Goal: Task Accomplishment & Management: Manage account settings

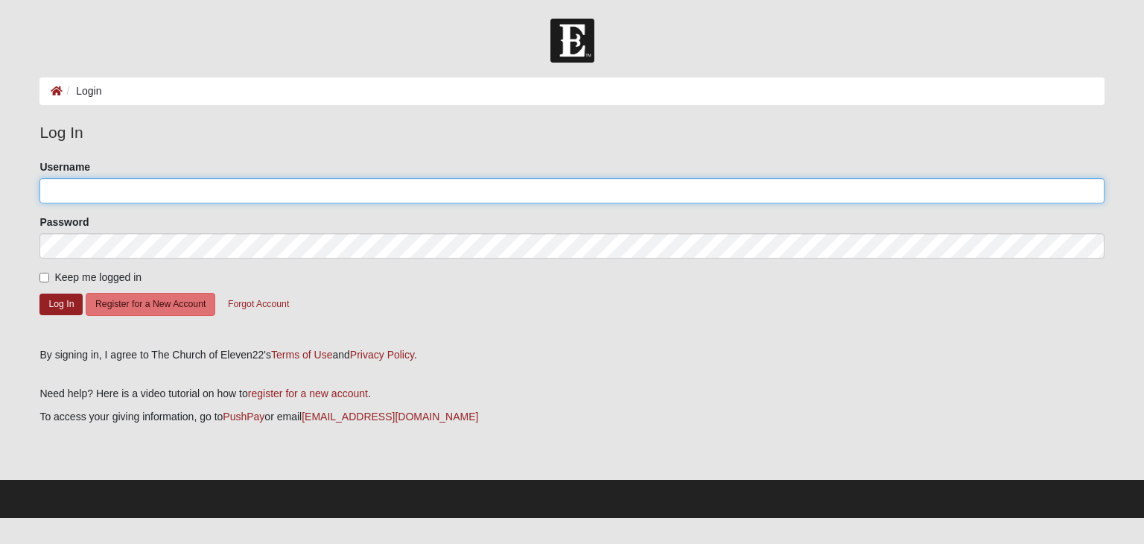
type input "JRaisner"
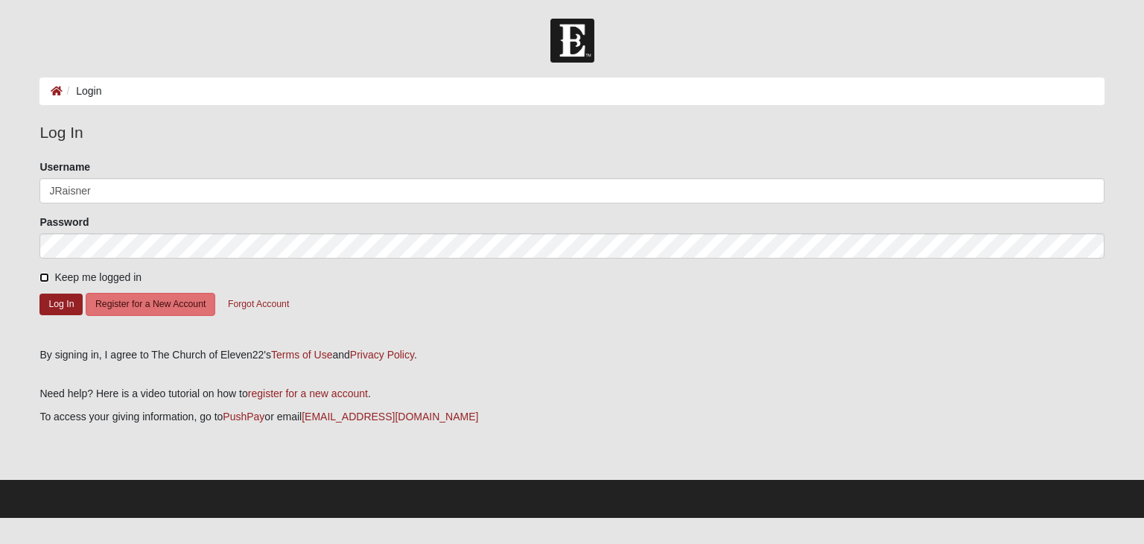
click at [43, 279] on input "Keep me logged in" at bounding box center [44, 278] width 10 height 10
checkbox input "true"
click at [57, 305] on button "Log In" at bounding box center [60, 305] width 43 height 22
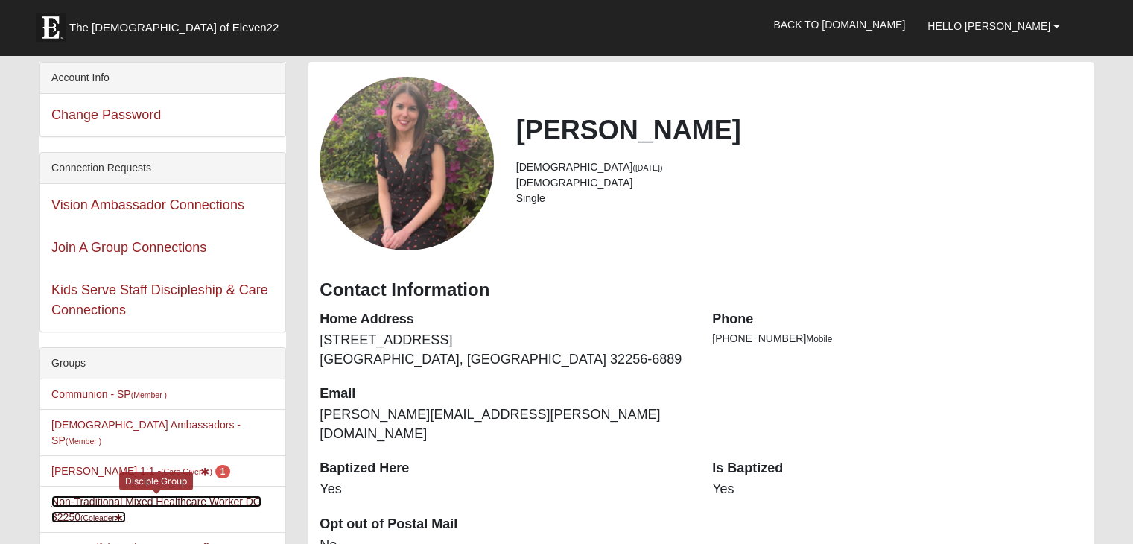
click at [98, 495] on link "Non-Traditional Mixed Healthcare Worker DG 32250 (Coleader )" at bounding box center [156, 509] width 210 height 28
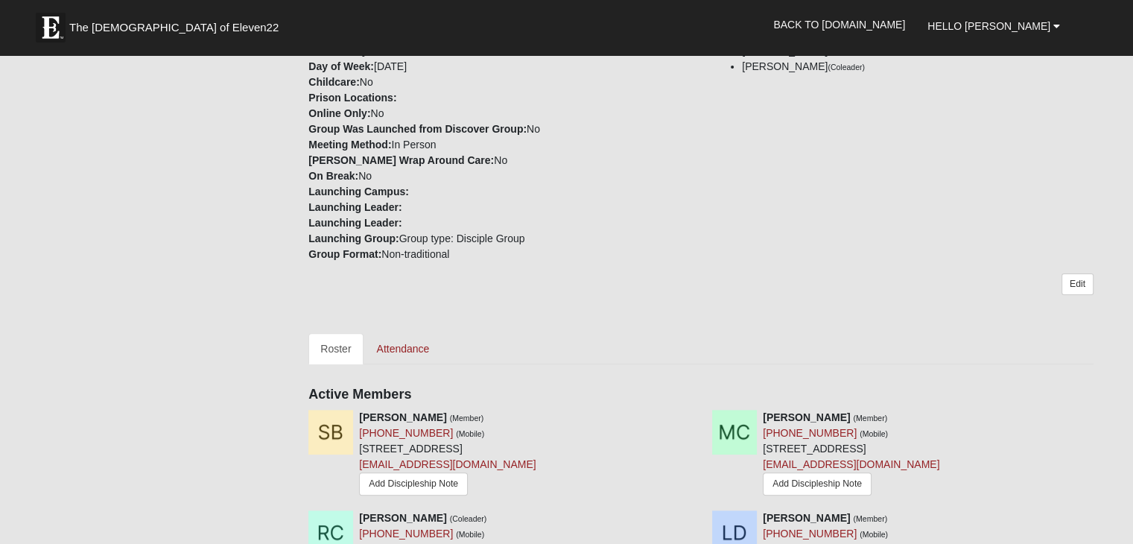
scroll to position [379, 0]
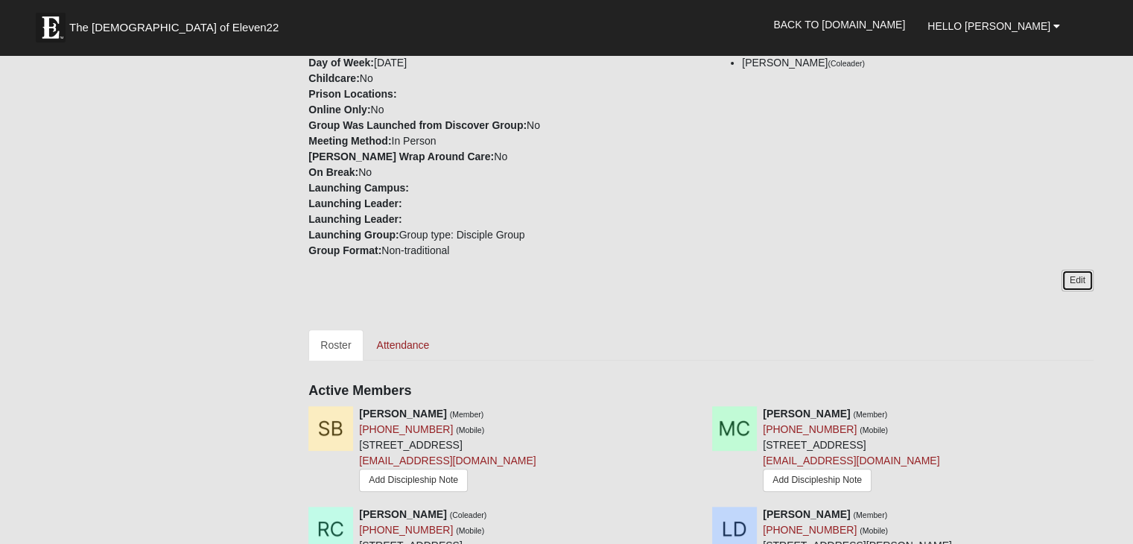
click at [1077, 273] on link "Edit" at bounding box center [1078, 281] width 32 height 22
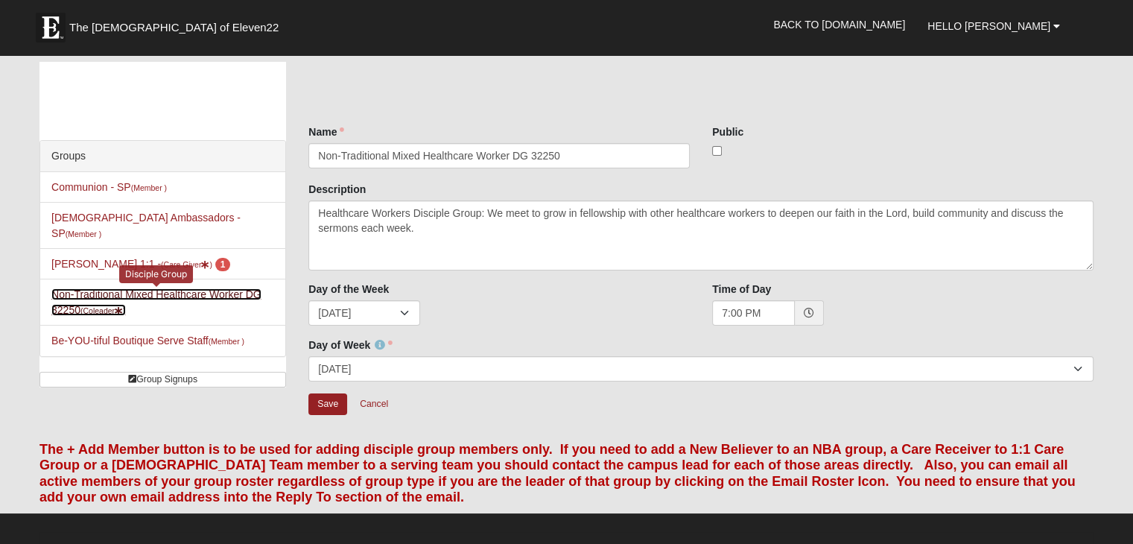
click at [82, 288] on link "Non-Traditional Mixed Healthcare Worker DG 32250 (Coleader )" at bounding box center [156, 302] width 210 height 28
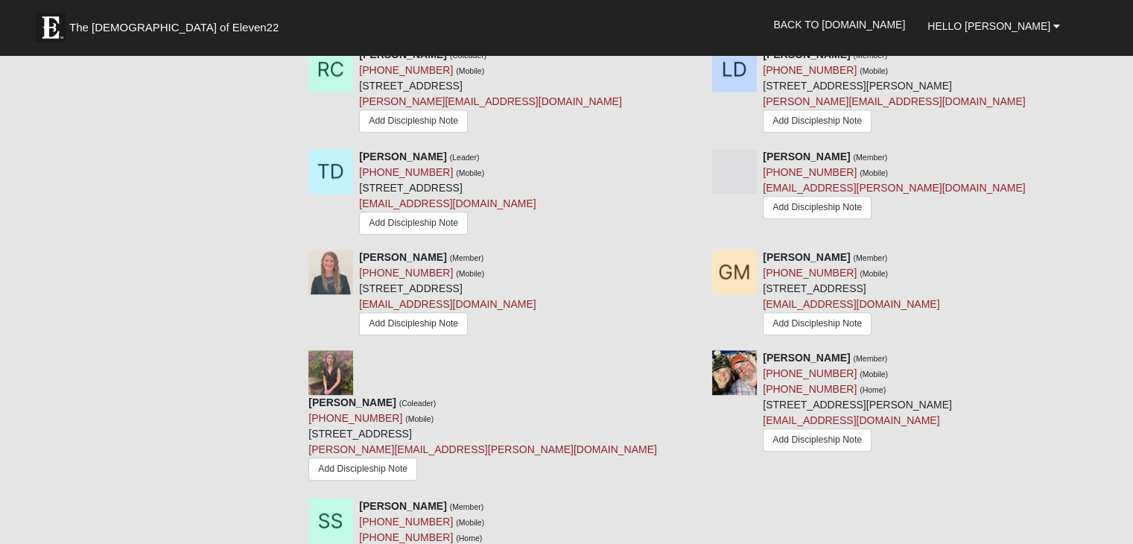
scroll to position [843, 0]
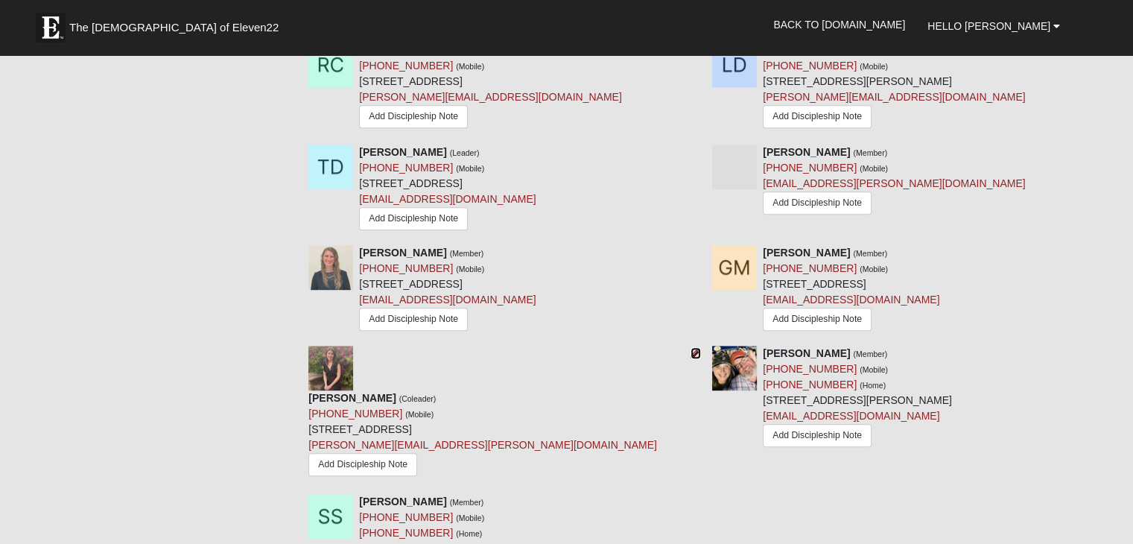
click at [691, 358] on icon at bounding box center [696, 353] width 10 height 10
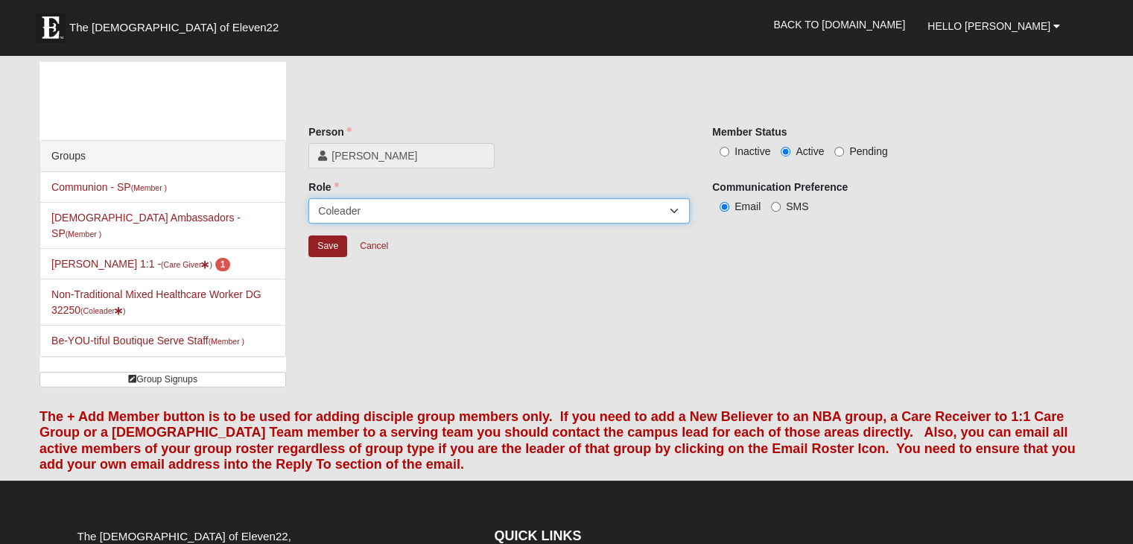
click at [679, 212] on select "Leader Coleader Coach Member Campus Lead Future Leader" at bounding box center [498, 210] width 381 height 25
select select "23"
click at [308, 198] on select "Leader Coleader Coach Member Campus Lead Future Leader" at bounding box center [498, 210] width 381 height 25
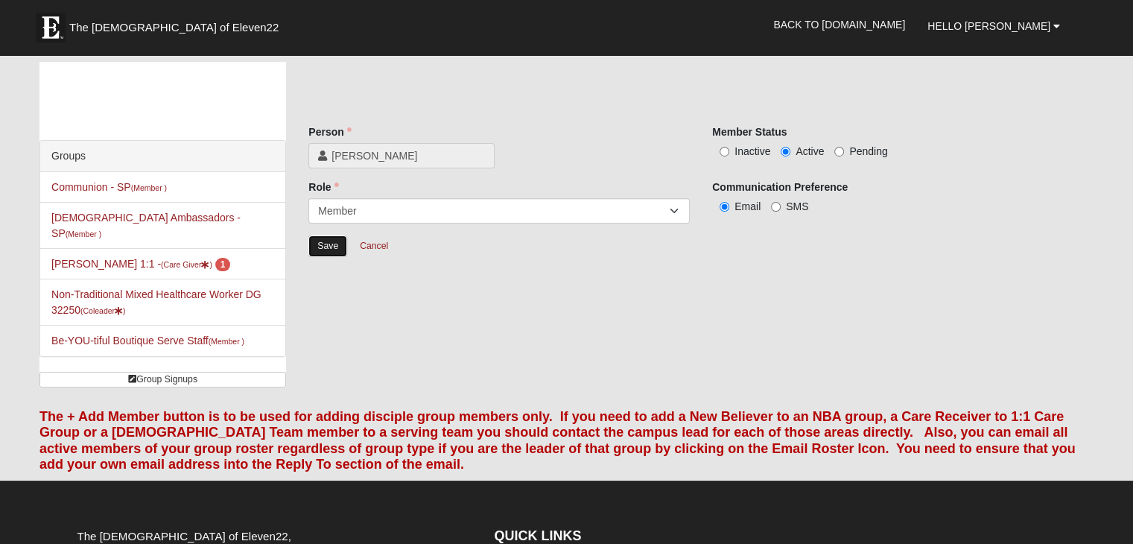
click at [332, 246] on input "Save" at bounding box center [327, 246] width 39 height 22
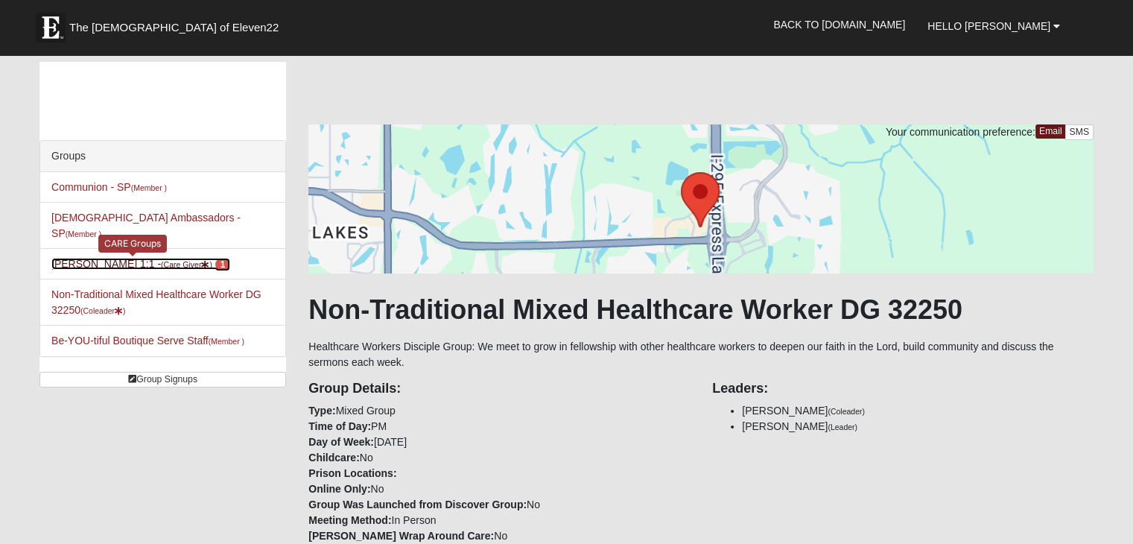
click at [98, 258] on link "Jana Raisner 1:1 - (Care Giver ) 1" at bounding box center [140, 264] width 179 height 12
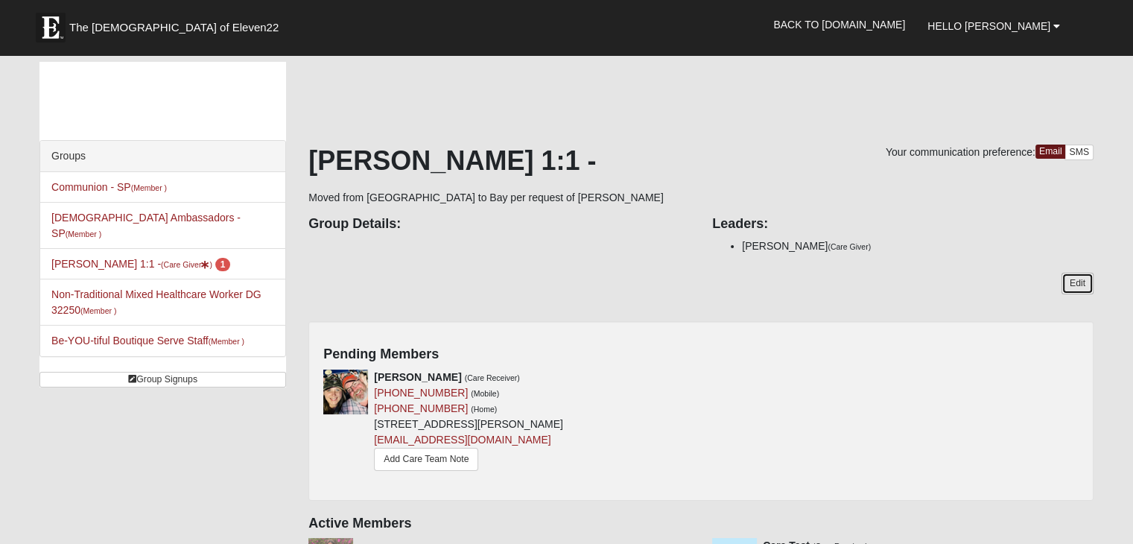
click at [1074, 283] on link "Edit" at bounding box center [1078, 284] width 32 height 22
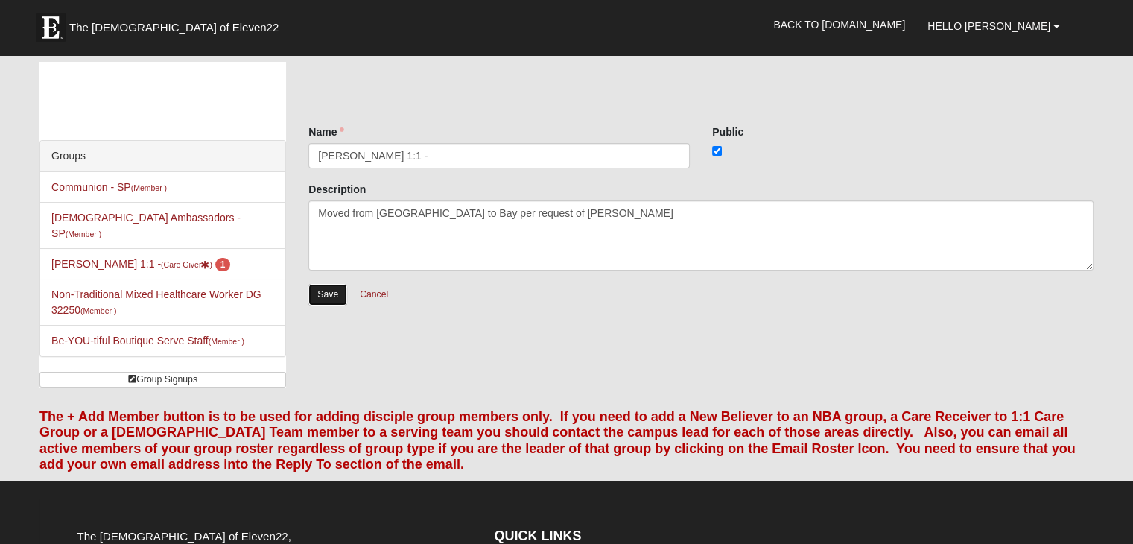
click at [317, 293] on input "Save" at bounding box center [327, 295] width 39 height 22
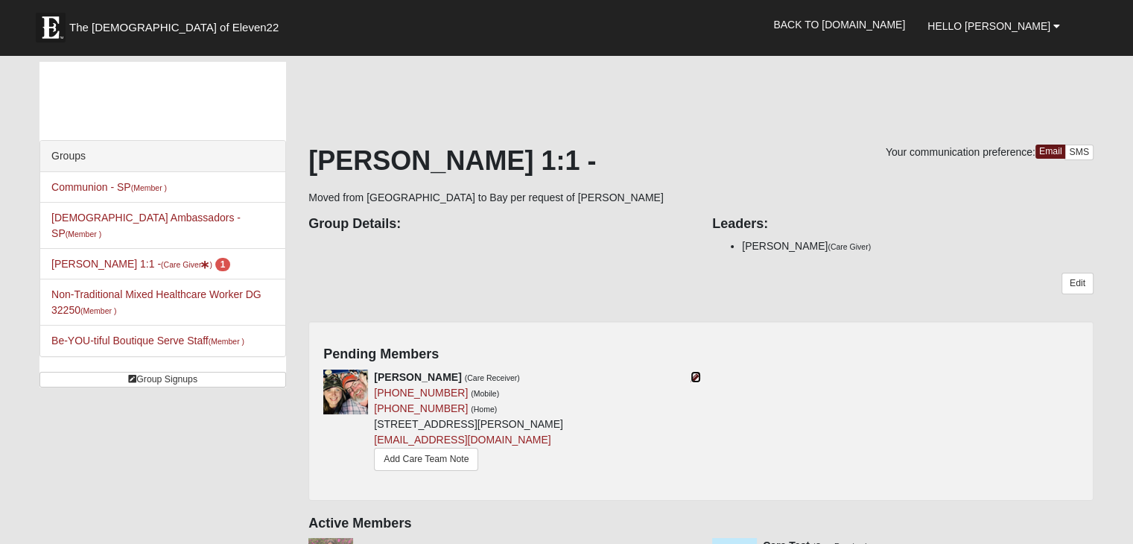
click at [694, 382] on link at bounding box center [696, 377] width 10 height 12
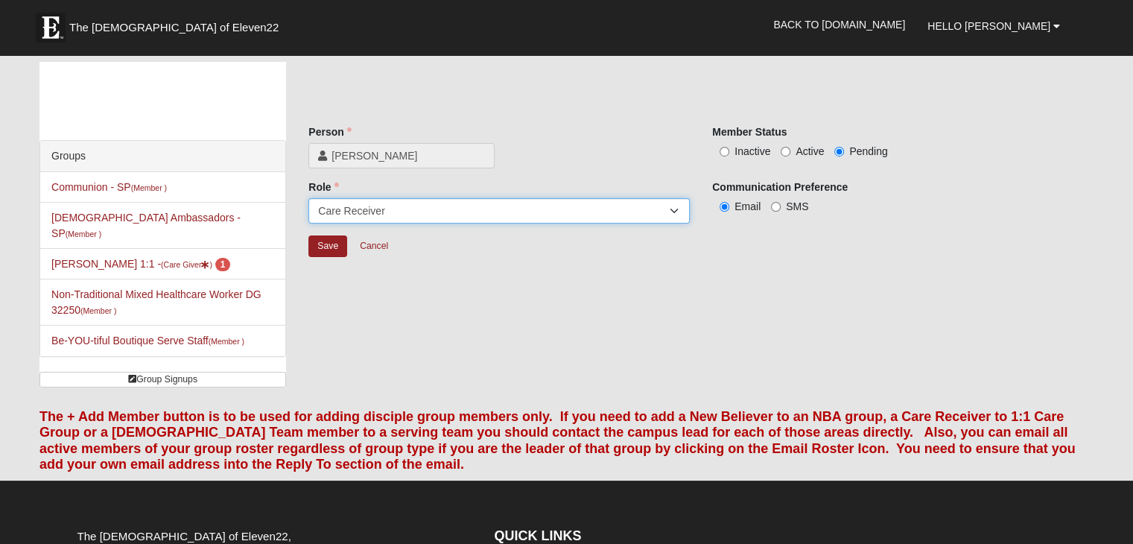
click at [670, 209] on select "Member Leader Care Giver Care Receiver Marriage Mentor Marriage Mentee" at bounding box center [498, 210] width 381 height 25
click at [731, 153] on label "Inactive" at bounding box center [741, 151] width 58 height 15
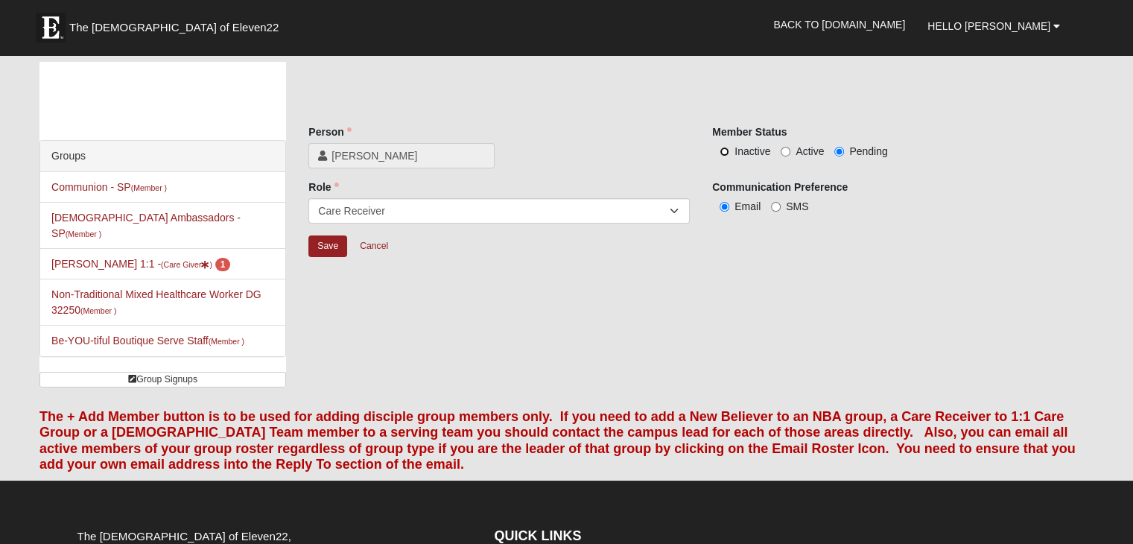
click at [729, 153] on input "Inactive" at bounding box center [725, 152] width 10 height 10
radio input "true"
click at [326, 245] on input "Save" at bounding box center [327, 246] width 39 height 22
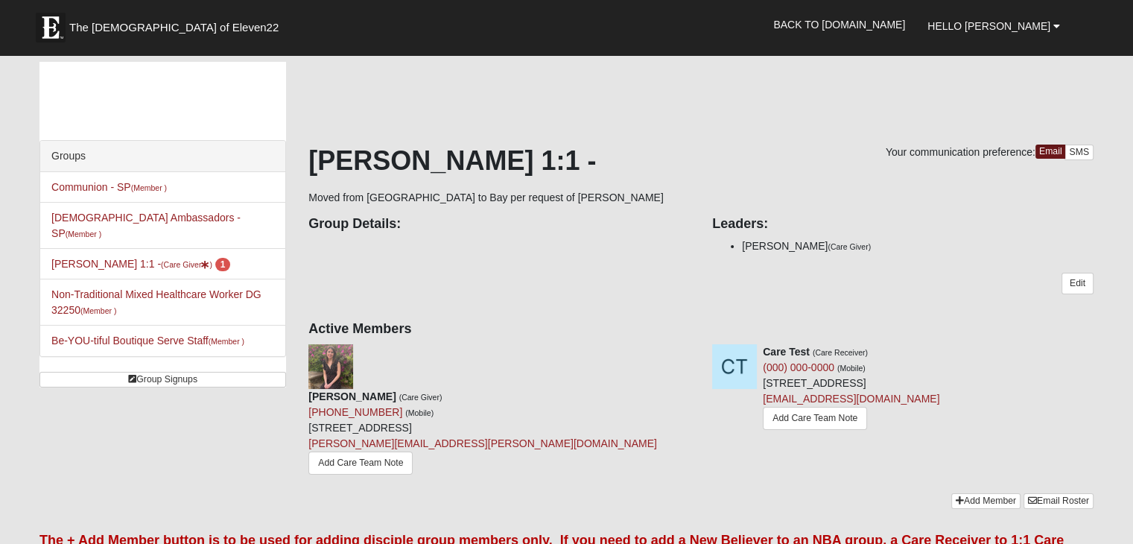
click at [92, 325] on li "Be-YOU-tiful Boutique Serve Staff (Member )" at bounding box center [162, 340] width 245 height 31
click at [97, 215] on link "Baptism Ambassadors - SP (Member )" at bounding box center [145, 226] width 189 height 28
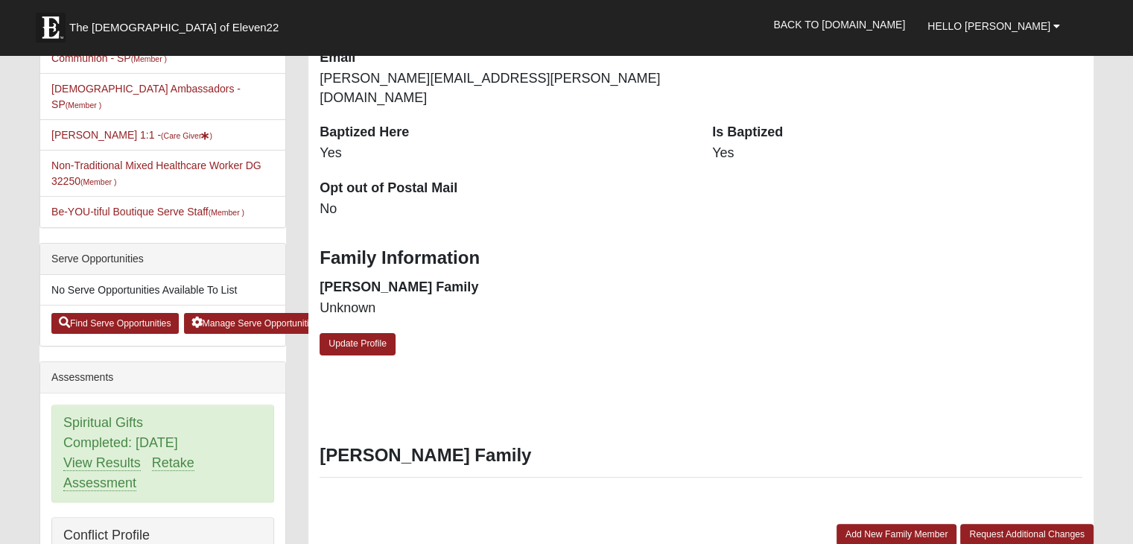
scroll to position [332, 0]
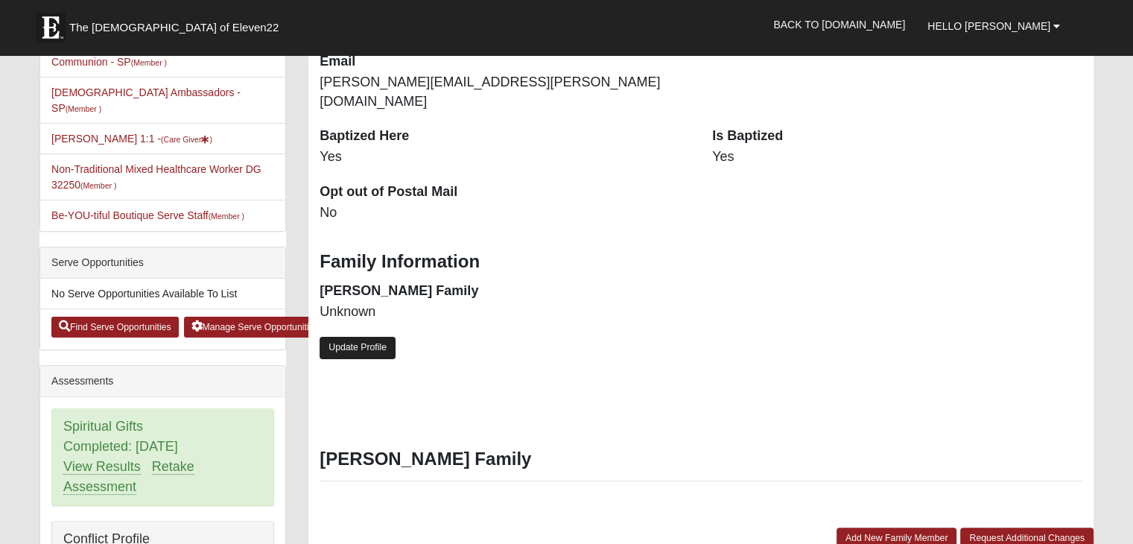
click at [378, 337] on link "Update Profile" at bounding box center [358, 348] width 76 height 22
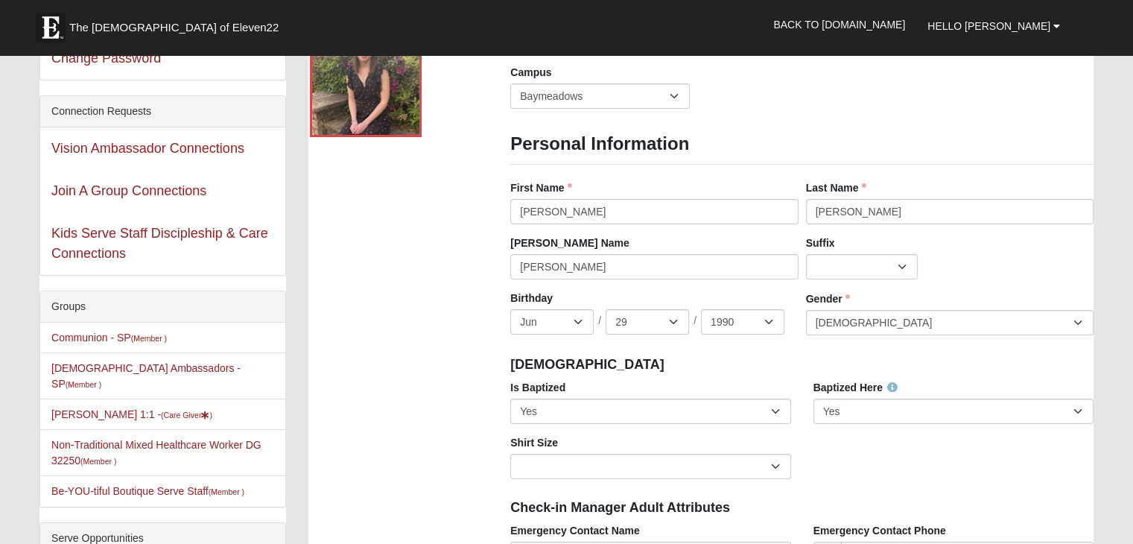
scroll to position [0, 0]
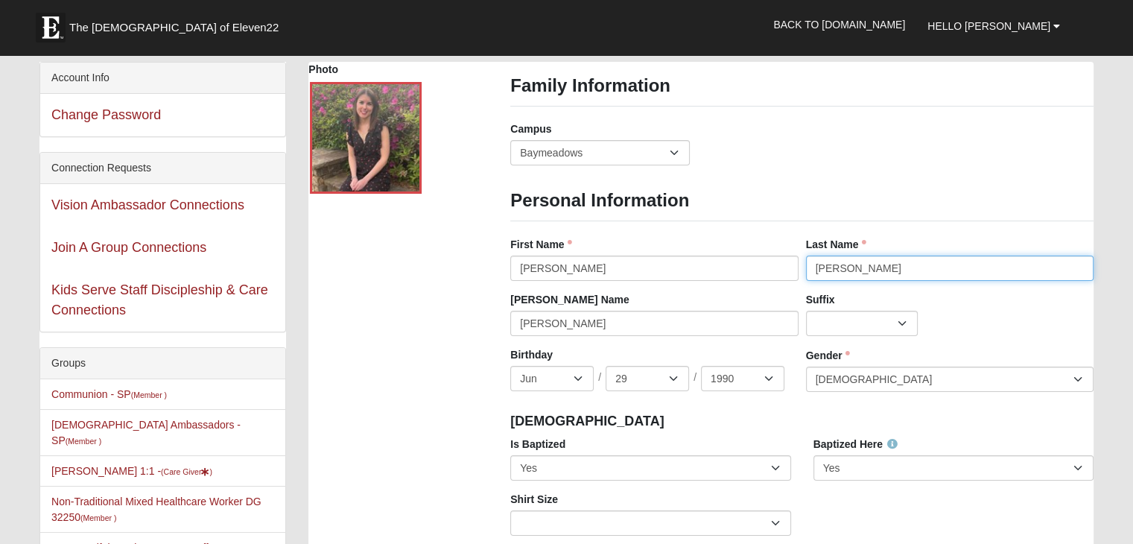
drag, startPoint x: 883, startPoint y: 267, endPoint x: 740, endPoint y: 264, distance: 143.1
click at [740, 264] on div "First Name Jana First Name is required. Last Name Raisner Last Name is required." at bounding box center [802, 264] width 591 height 55
click at [793, 153] on div "Campus Arlington Baymeadows Eleven22 Online Fleming Island Jesup Mandarin North…" at bounding box center [802, 148] width 606 height 55
drag, startPoint x: 851, startPoint y: 272, endPoint x: 763, endPoint y: 273, distance: 87.9
click at [763, 273] on div "First Name Jana First Name is required. Last Name Raisner Last Name is required." at bounding box center [802, 264] width 591 height 55
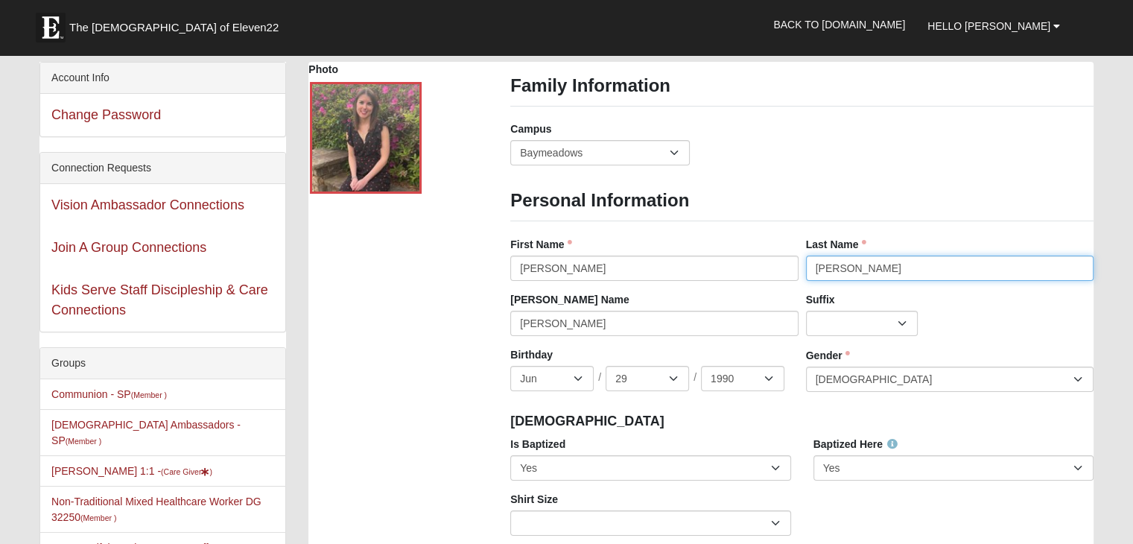
type input "Wells"
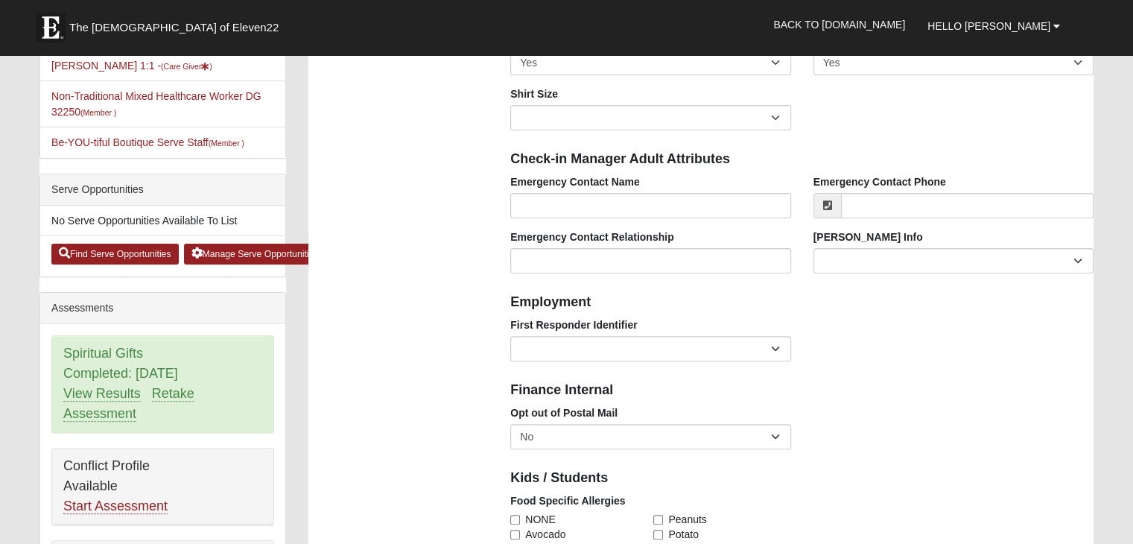
scroll to position [419, 0]
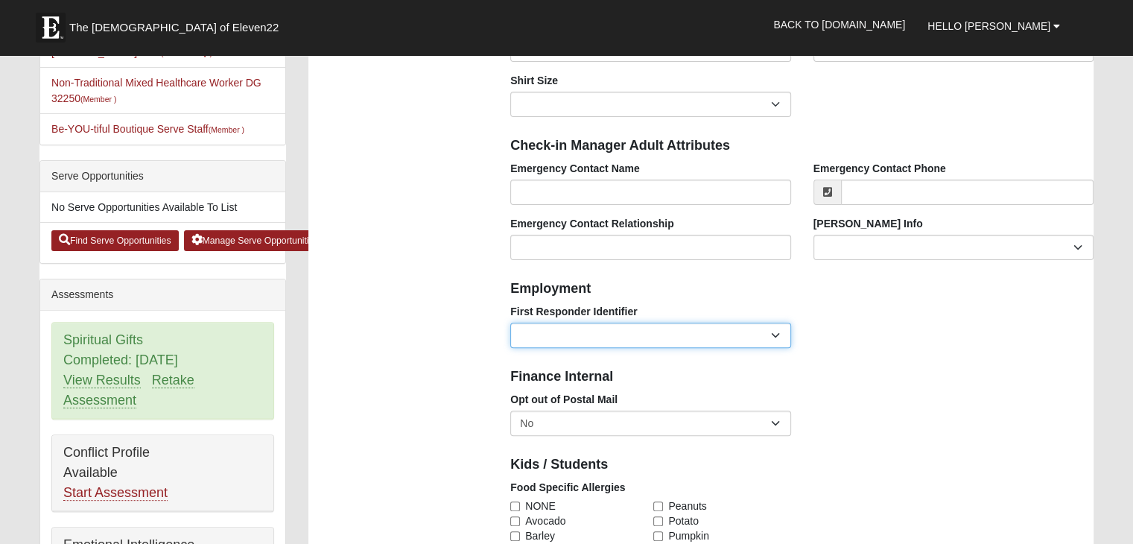
click at [775, 337] on select "EMT | Paramedic | Medical Firefighter | Fire Department Police Officer | Sherif…" at bounding box center [650, 335] width 280 height 25
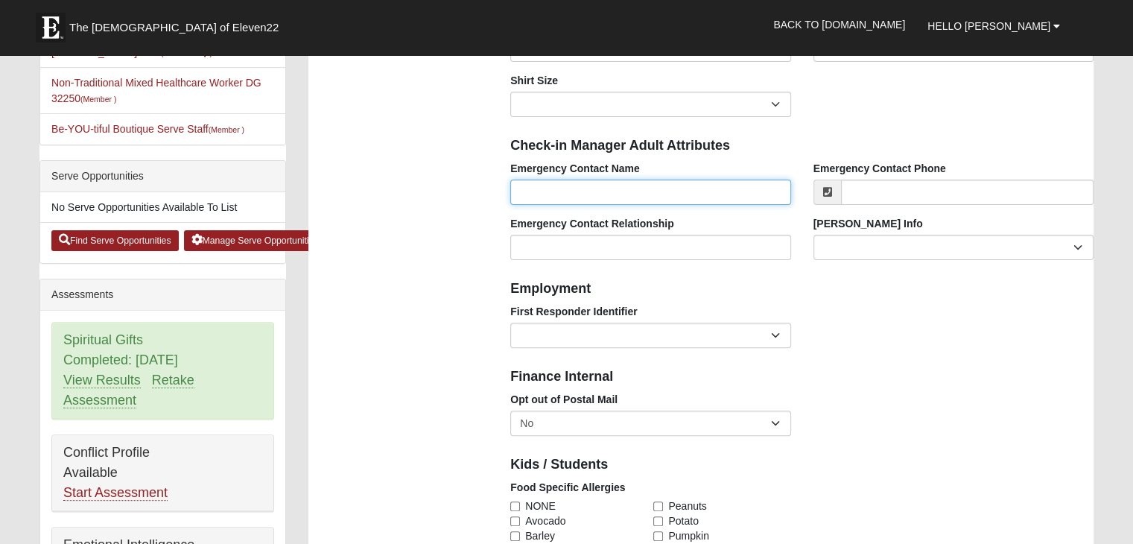
click at [694, 180] on input "Emergency Contact Name" at bounding box center [650, 192] width 280 height 25
type input "Rudy Wells"
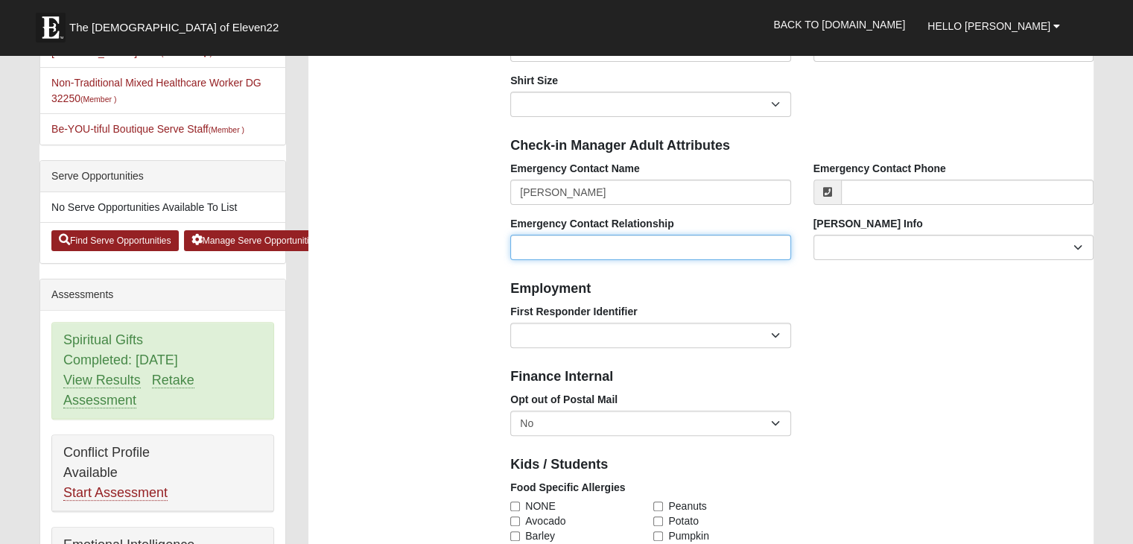
click at [657, 244] on input "Emergency Contact Relationship" at bounding box center [650, 247] width 280 height 25
type input "Husband"
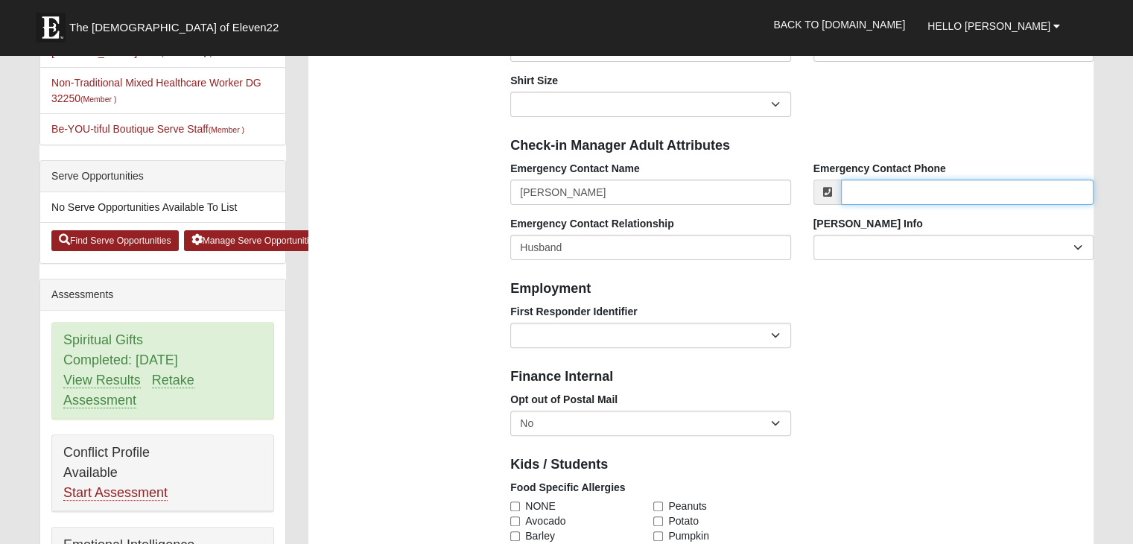
drag, startPoint x: 900, startPoint y: 186, endPoint x: 863, endPoint y: 188, distance: 36.6
click at [863, 188] on input "Emergency Contact Phone" at bounding box center [967, 192] width 253 height 25
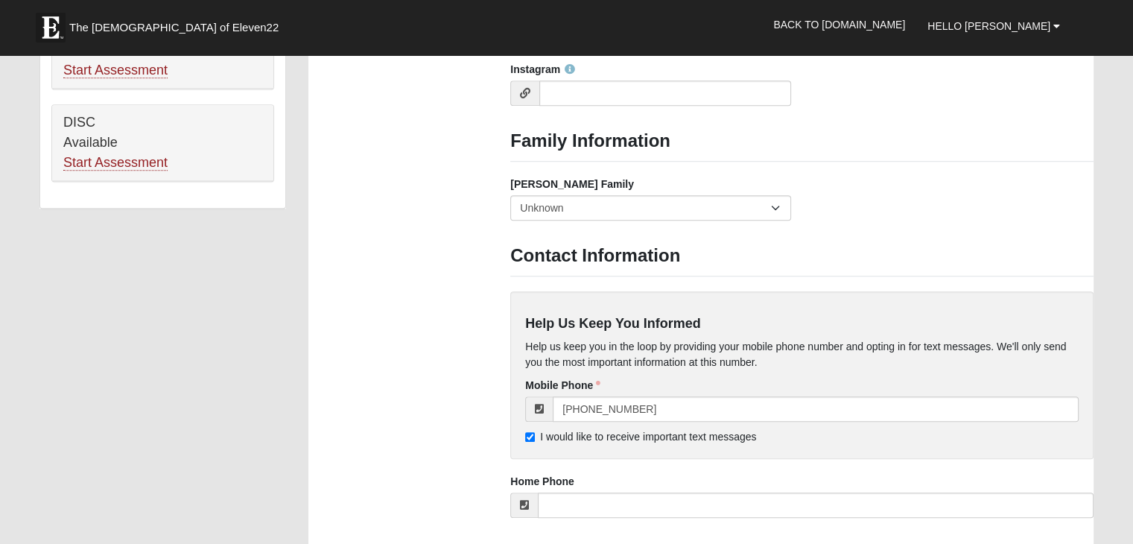
scroll to position [1132, 0]
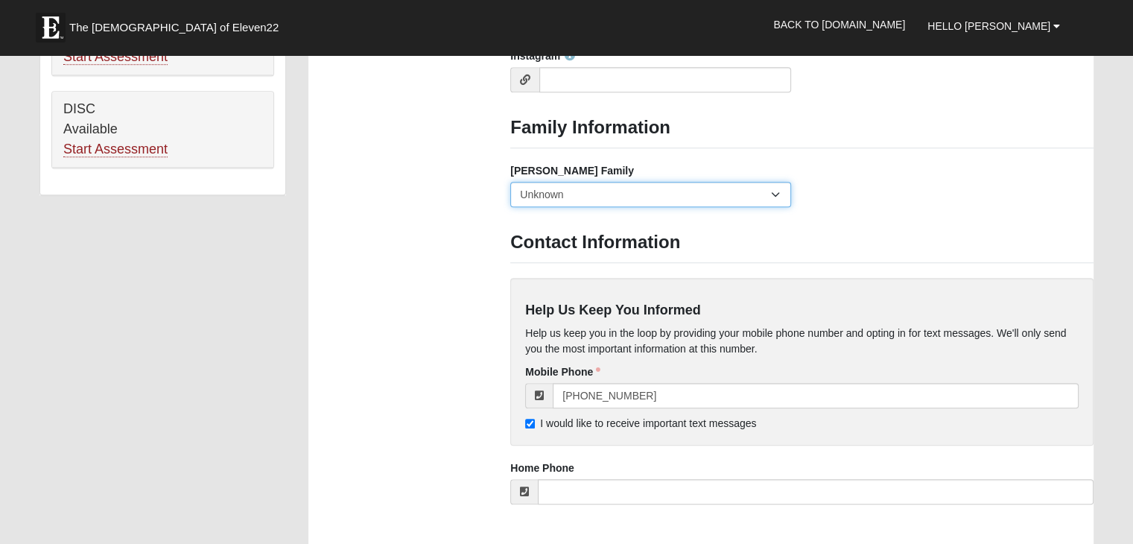
type input "(904) 607-6656"
click at [770, 194] on select "Yes, we are a current foster family No, we are a former foster family No, we ha…" at bounding box center [650, 194] width 280 height 25
click at [510, 182] on select "Yes, we are a current foster family No, we are a former foster family No, we ha…" at bounding box center [650, 194] width 280 height 25
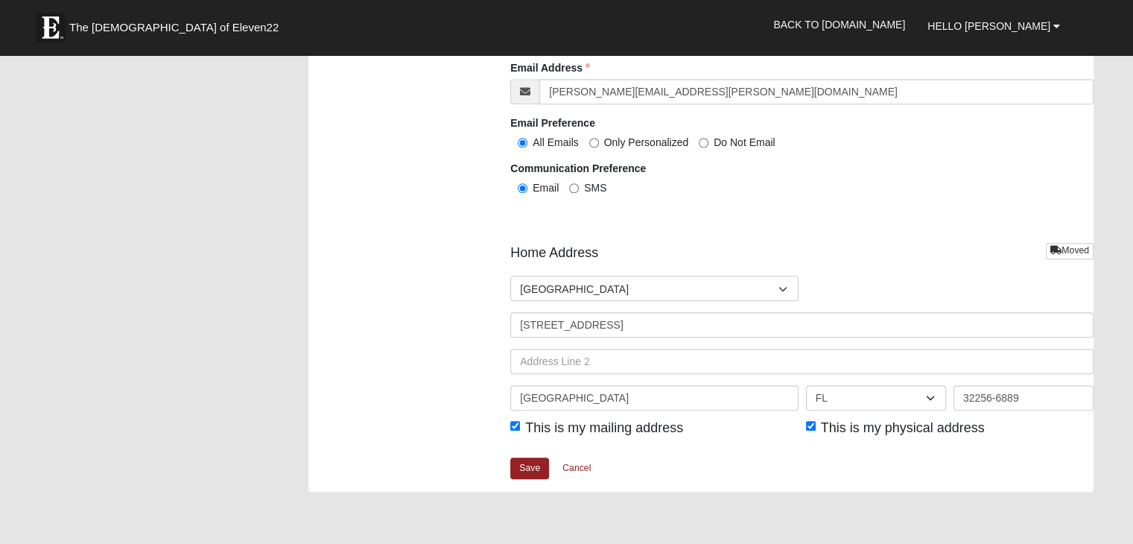
scroll to position [1633, 0]
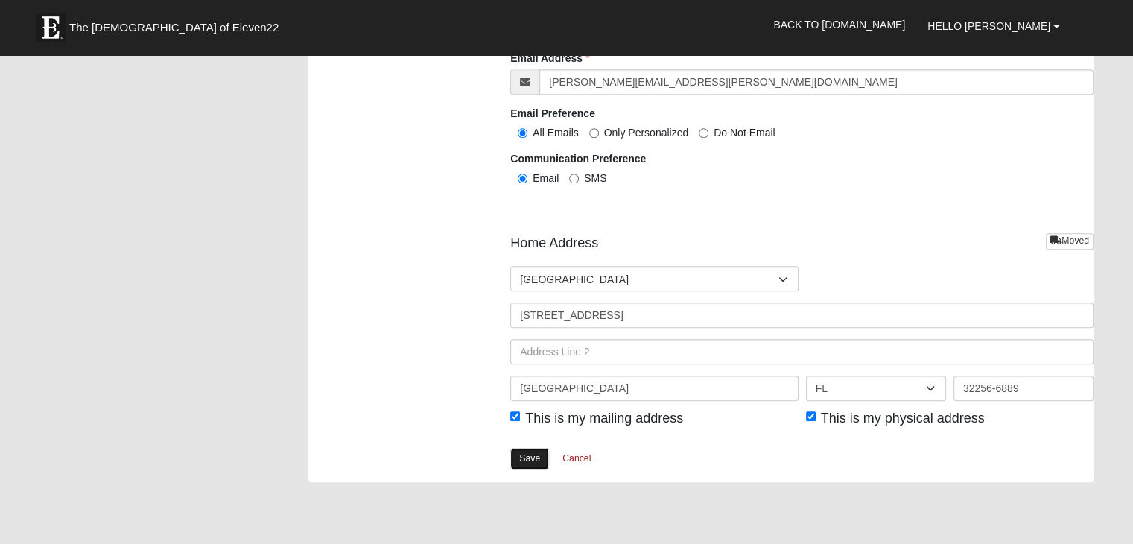
click at [533, 454] on link "Save" at bounding box center [529, 459] width 39 height 22
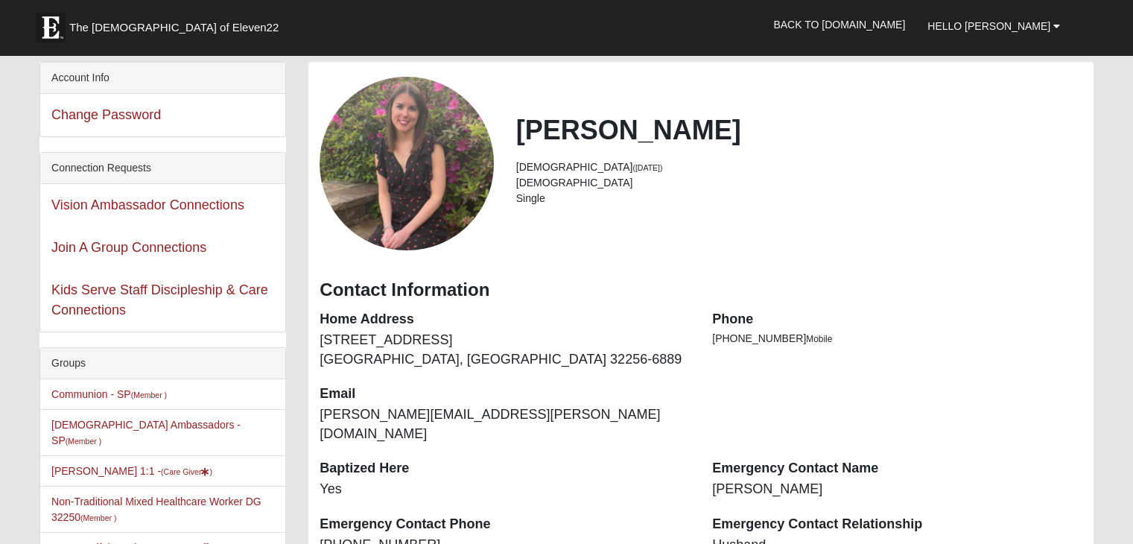
click at [535, 195] on li "Single" at bounding box center [799, 199] width 566 height 16
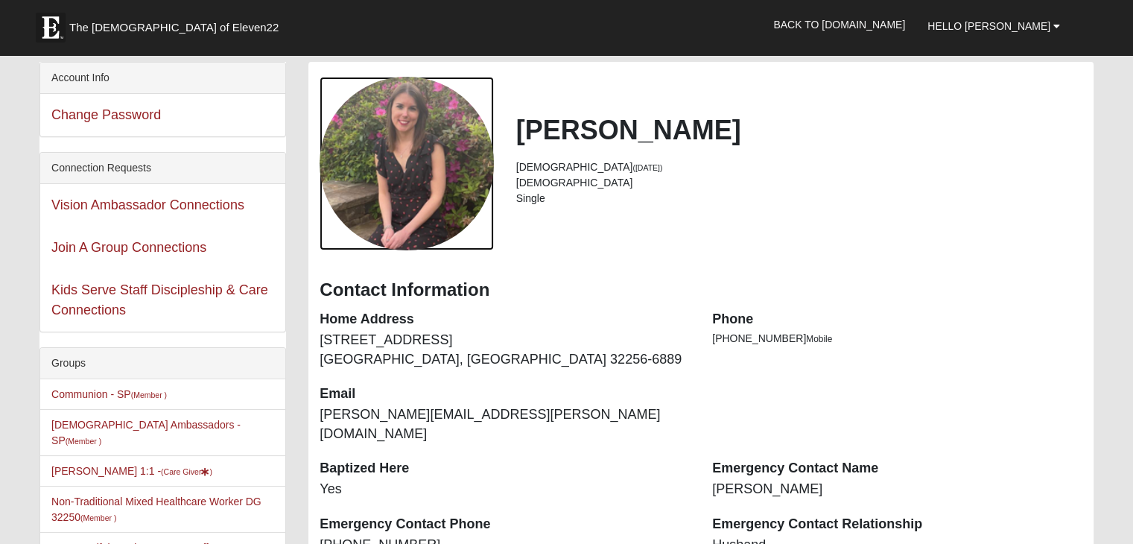
click at [443, 144] on div "View Fullsize Photo" at bounding box center [407, 164] width 174 height 174
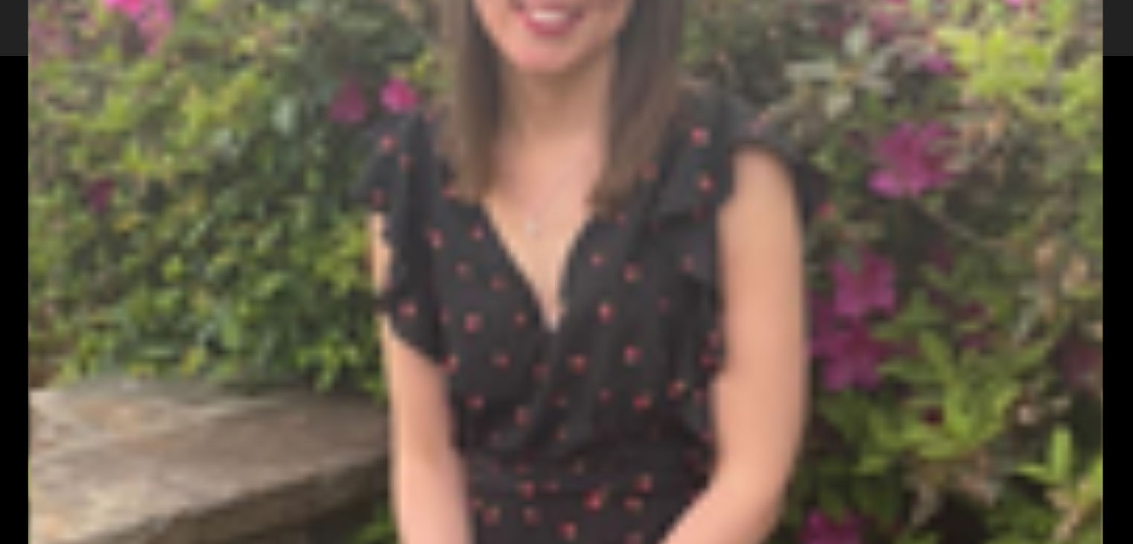
click at [443, 144] on div "View Fullsize Photo" at bounding box center [566, 272] width 1076 height 1076
click at [776, 192] on div "View Fullsize Photo" at bounding box center [566, 272] width 1076 height 1076
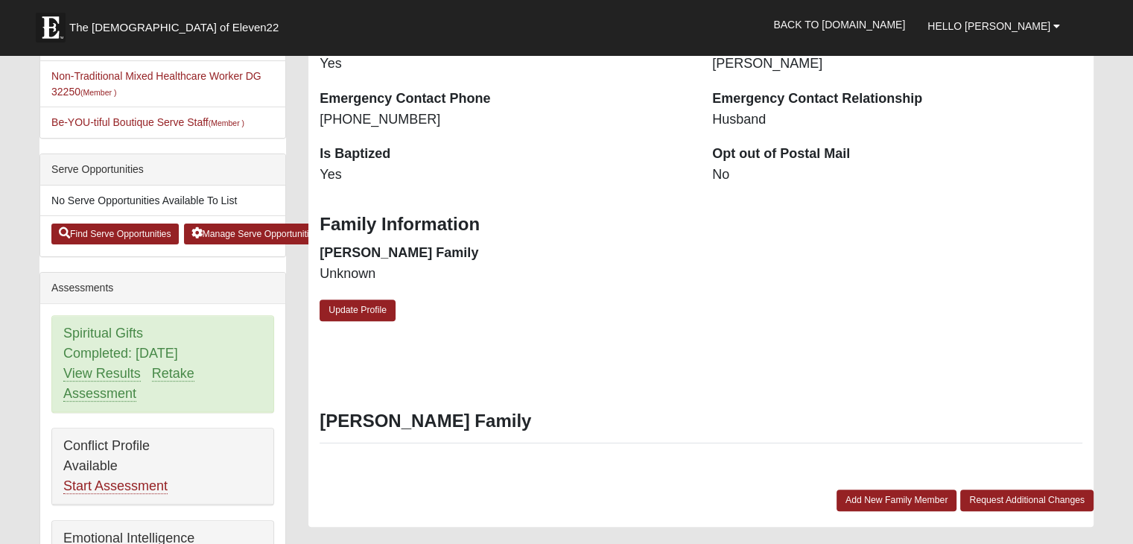
scroll to position [433, 0]
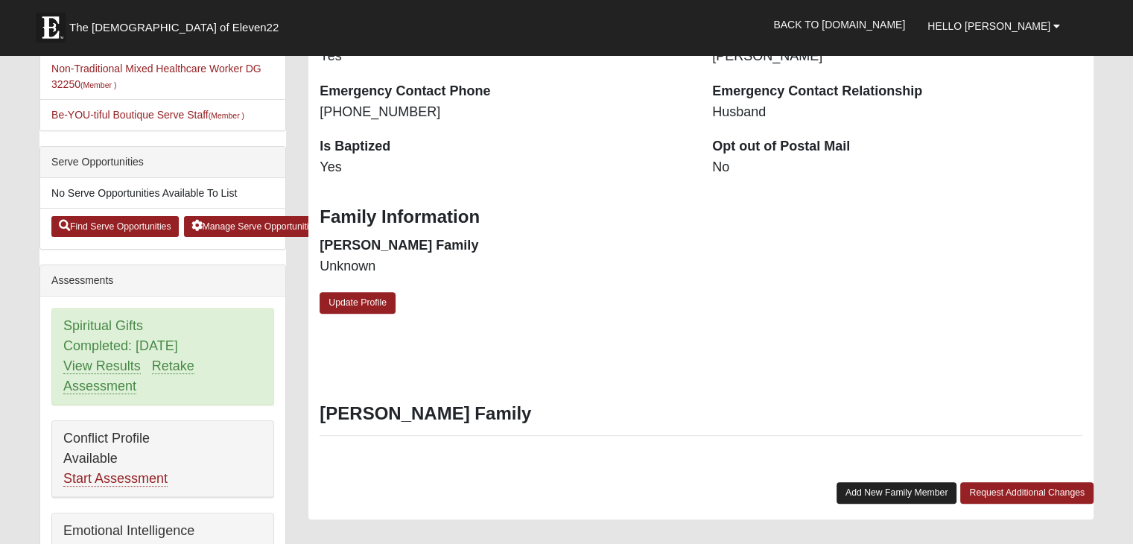
click at [871, 482] on link "Add New Family Member" at bounding box center [897, 493] width 121 height 22
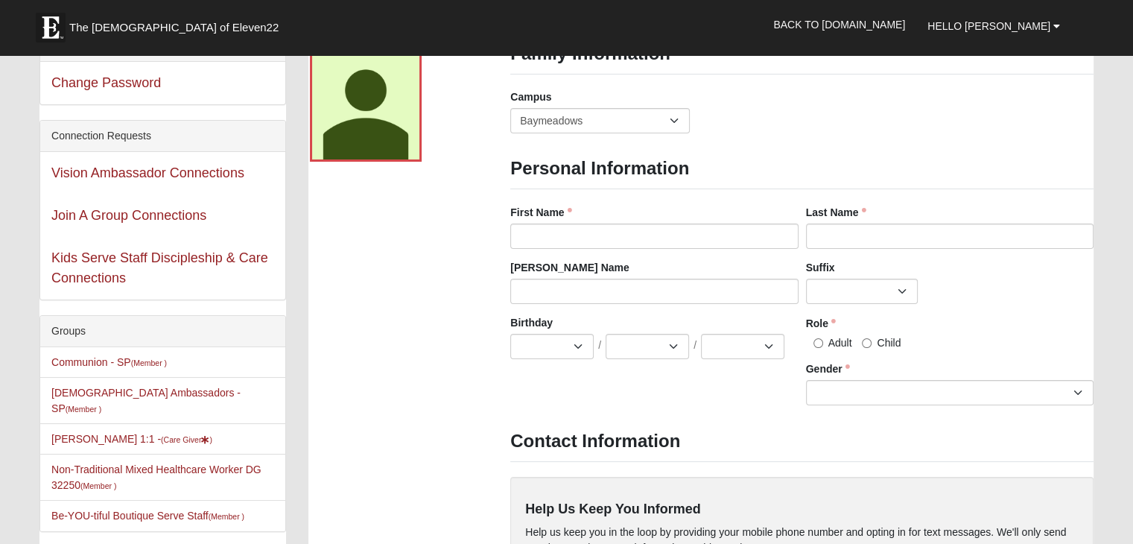
scroll to position [0, 0]
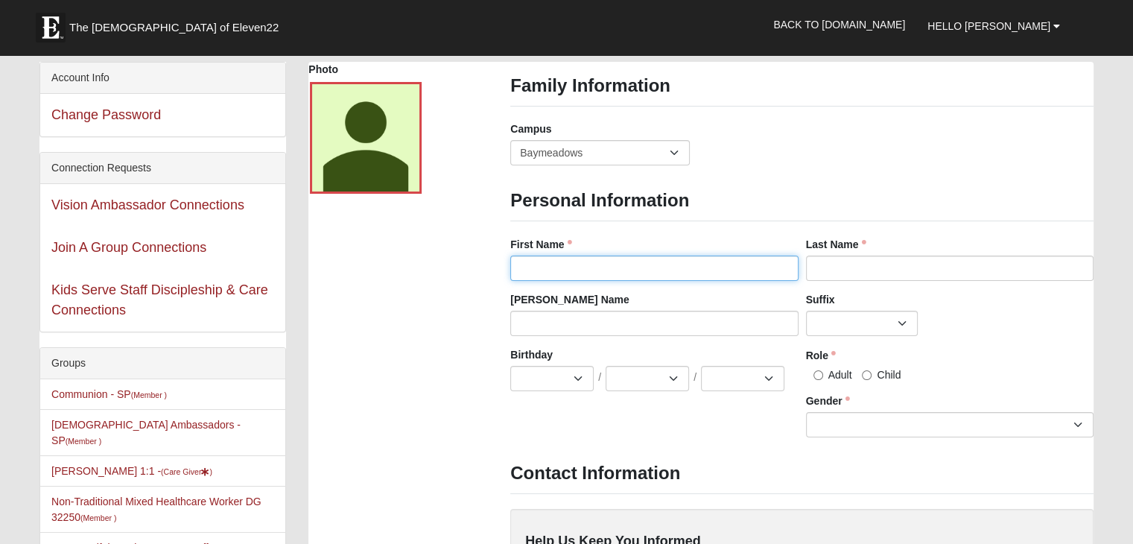
click at [612, 256] on input "First Name" at bounding box center [654, 268] width 288 height 25
type input "Rudy"
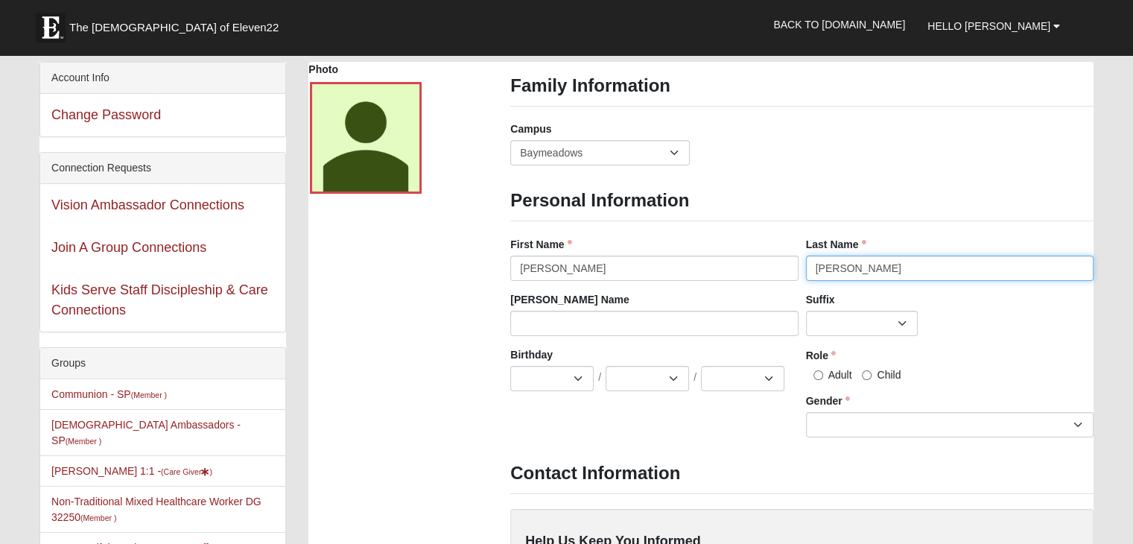
type input "Wells"
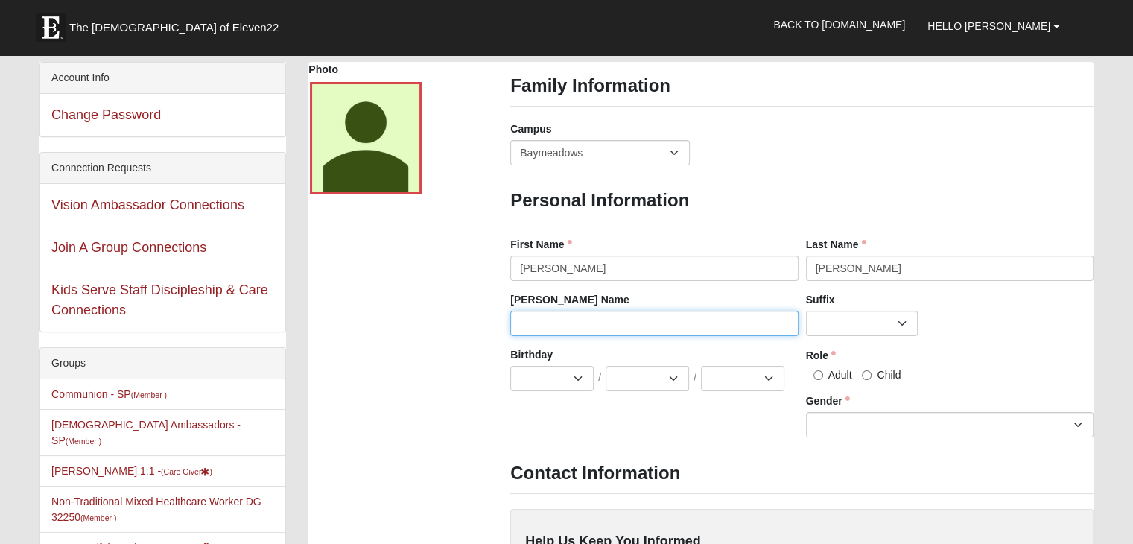
click at [586, 331] on input "Nick Name" at bounding box center [654, 323] width 288 height 25
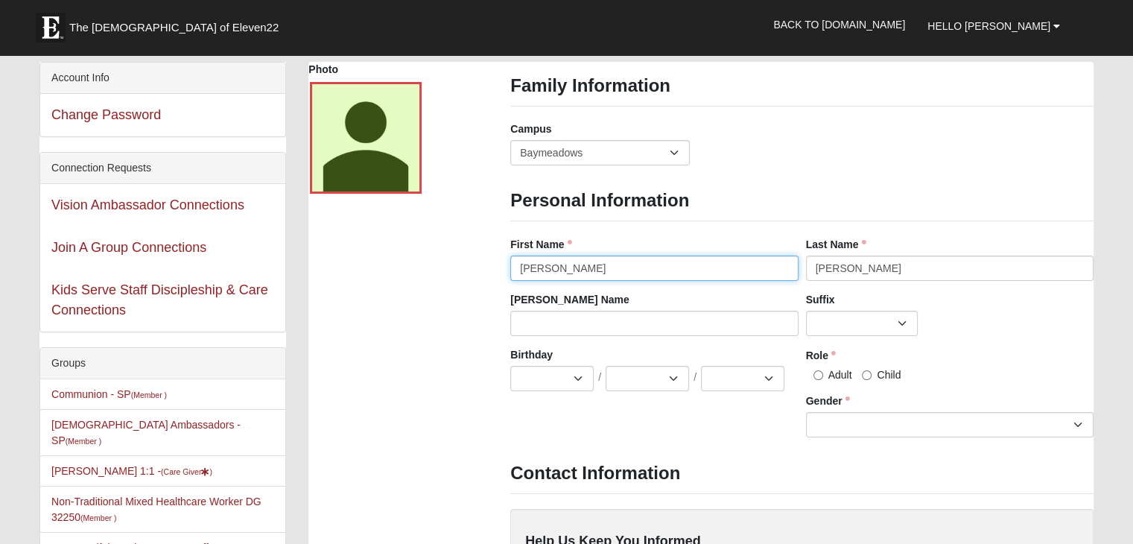
click at [554, 265] on input "Rudy" at bounding box center [654, 268] width 288 height 25
type input "Rudolpj"
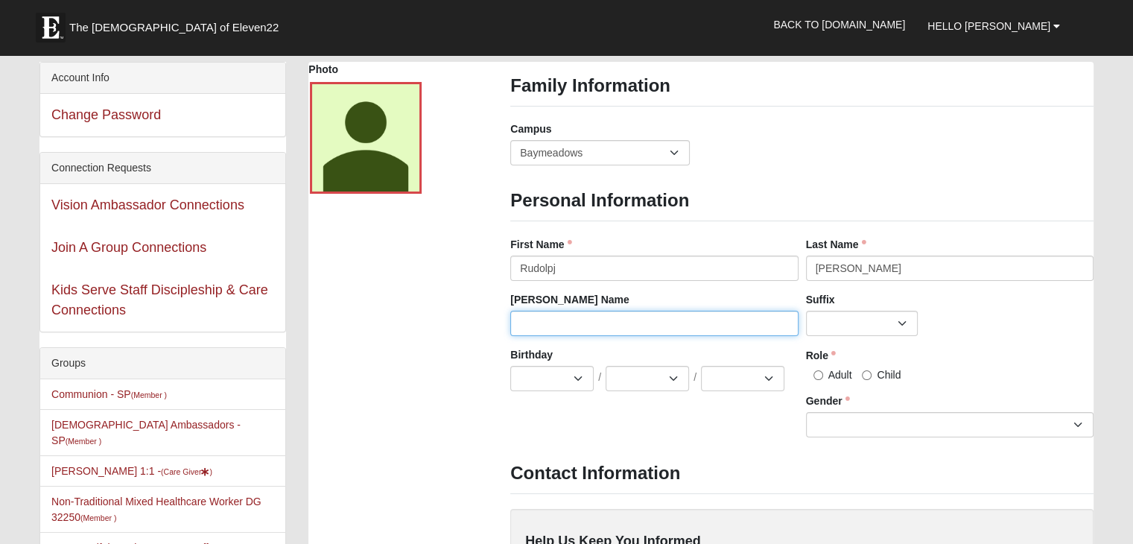
click at [554, 317] on input "Nick Name" at bounding box center [654, 323] width 288 height 25
type input "Rudy"
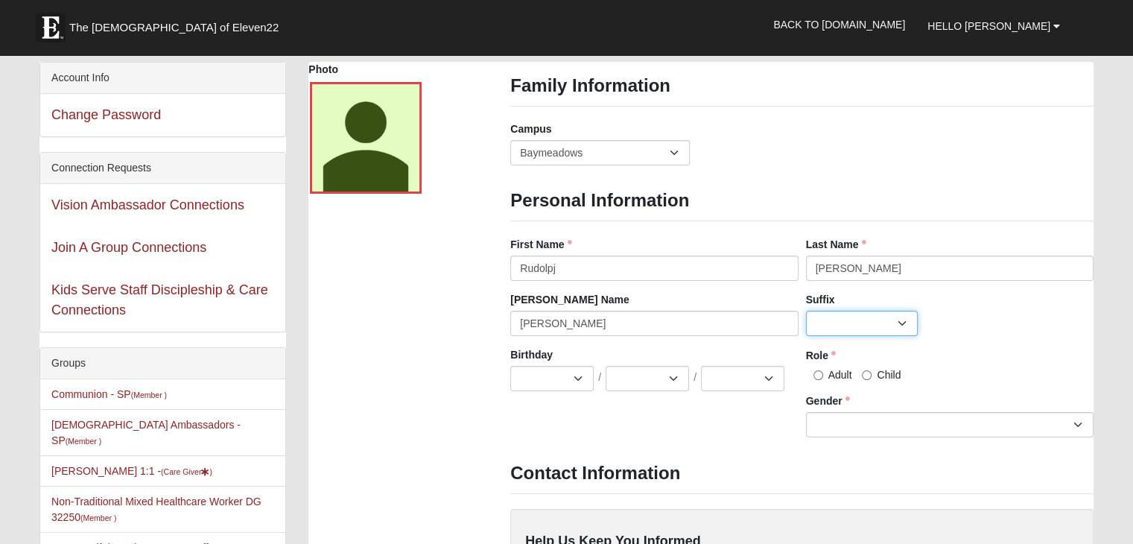
click at [840, 328] on select "Jr. Sr. Ph.D. II III IV V VI MD" at bounding box center [862, 323] width 112 height 25
click at [573, 385] on select "Jan Feb Mar Apr May Jun Jul Aug Sep Oct Nov Dec" at bounding box center [551, 378] width 83 height 25
select select "12"
click at [510, 366] on select "Jan Feb Mar Apr May Jun Jul Aug Sep Oct Nov Dec" at bounding box center [551, 378] width 83 height 25
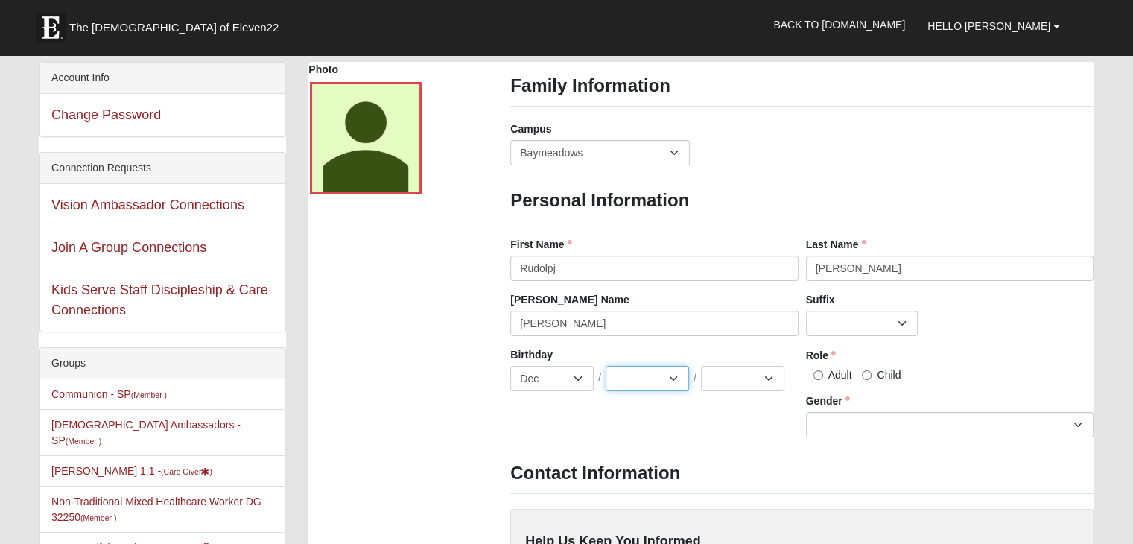
click at [673, 381] on select "1 2 3 4 5 6 7 8 9 10 11 12 13 14 15 16 17 18 19 20 21 22 23 24 25 26 27 28 29 3…" at bounding box center [647, 378] width 83 height 25
select select "25"
click at [606, 366] on select "1 2 3 4 5 6 7 8 9 10 11 12 13 14 15 16 17 18 19 20 21 22 23 24 25 26 27 28 29 3…" at bounding box center [647, 378] width 83 height 25
click at [736, 388] on select "2025 2024 2023 2022 2021 2020 2019 2018 2017 2016 2015 2014 2013 2012 2011 2010…" at bounding box center [742, 378] width 83 height 25
select select "1992"
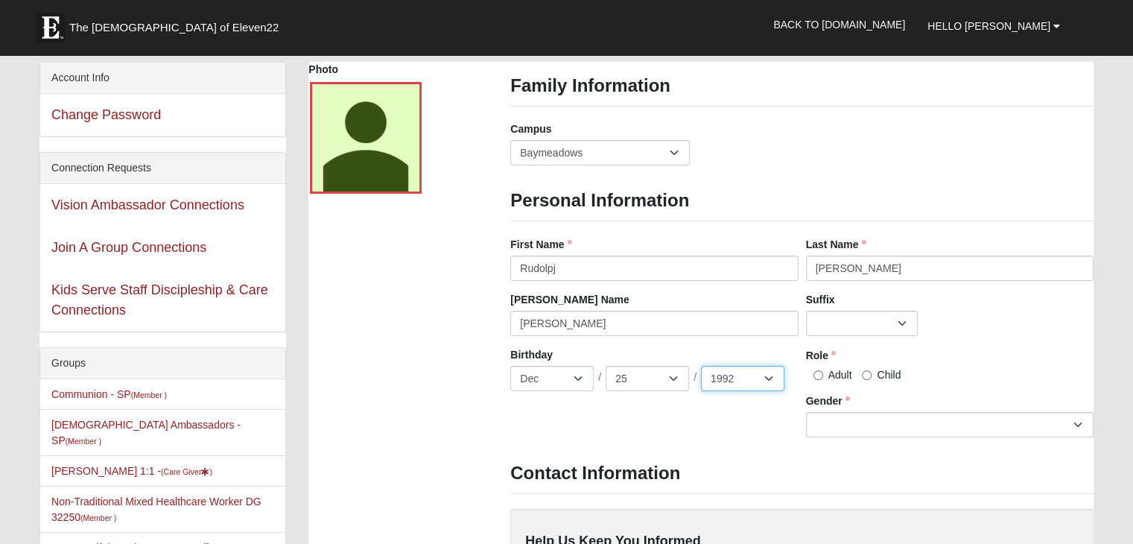
click at [701, 366] on select "2025 2024 2023 2022 2021 2020 2019 2018 2017 2016 2015 2014 2013 2012 2011 2010…" at bounding box center [742, 378] width 83 height 25
click at [820, 370] on input "Adult" at bounding box center [819, 375] width 10 height 10
radio input "true"
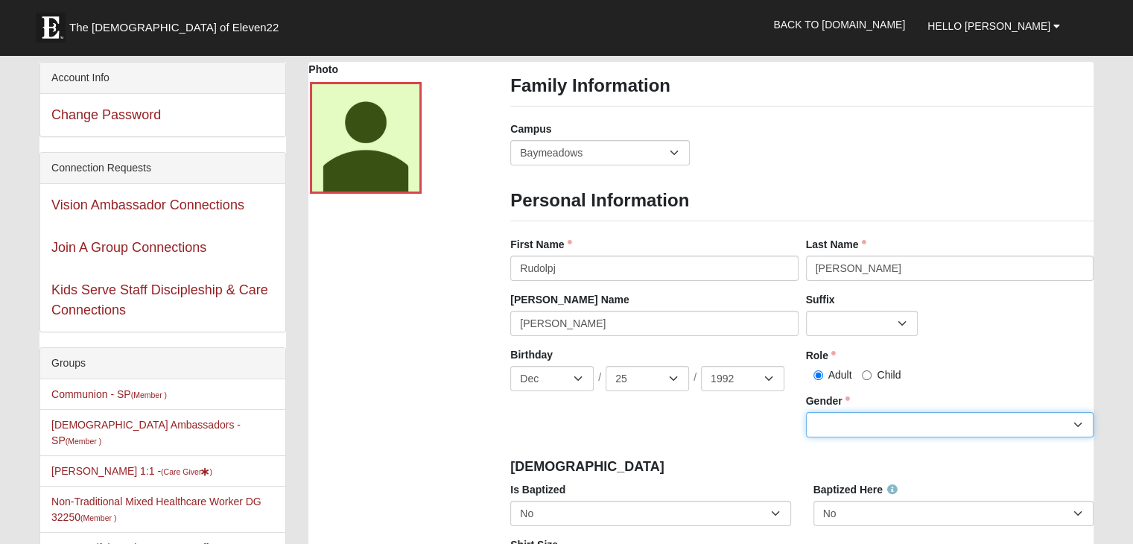
click at [828, 427] on select "Male Female" at bounding box center [950, 424] width 288 height 25
select select "Male"
click at [806, 412] on select "Male Female" at bounding box center [950, 424] width 288 height 25
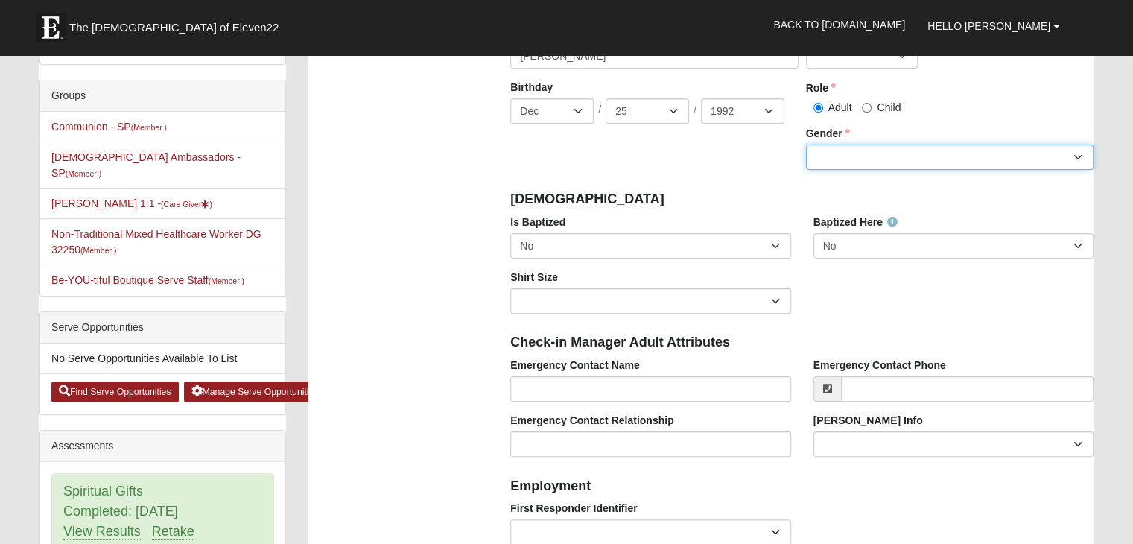
scroll to position [282, 0]
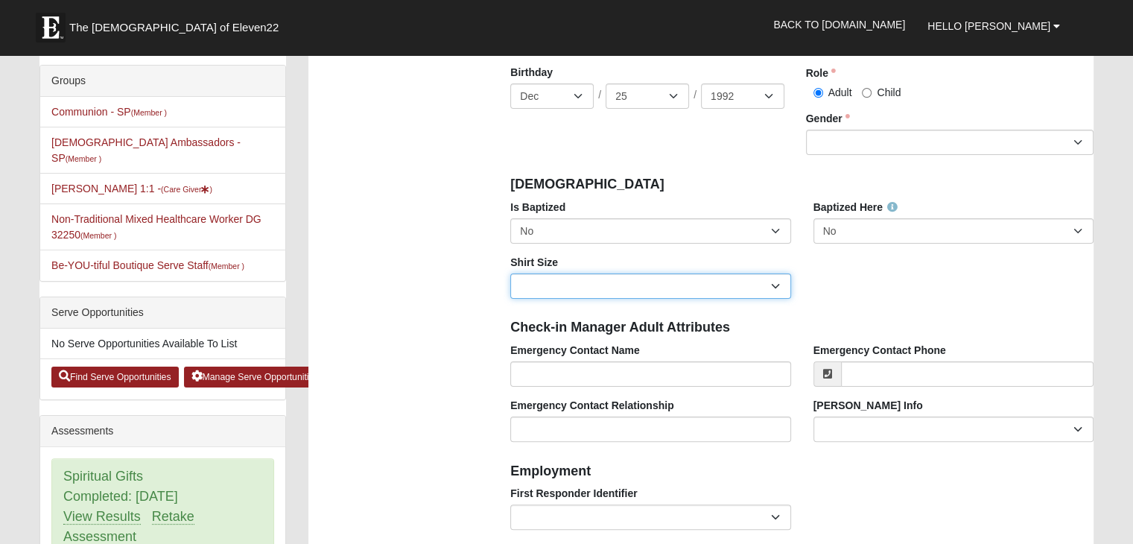
click at [778, 287] on select "Adult Small Adult Medium Adult Large Adult XL Adult XXL Adult 3XL Adult 4XL You…" at bounding box center [650, 285] width 280 height 25
select select "Adult Medium"
click at [510, 273] on select "Adult Small Adult Medium Adult Large Adult XL Adult XXL Adult 3XL Adult 4XL You…" at bounding box center [650, 285] width 280 height 25
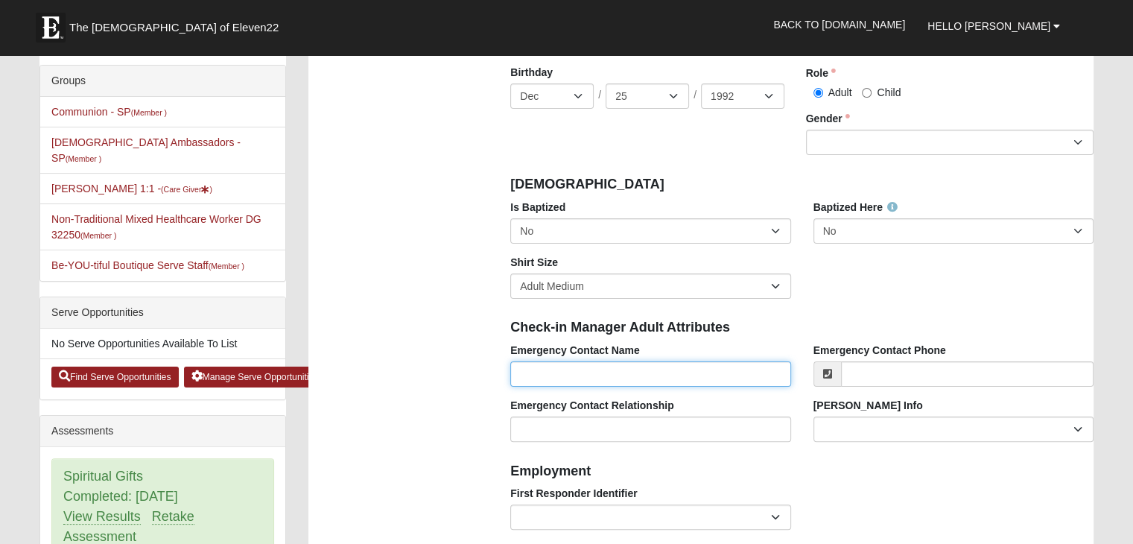
click at [731, 376] on input "Emergency Contact Name" at bounding box center [650, 373] width 280 height 25
click at [731, 376] on input "Jana" at bounding box center [650, 373] width 280 height 25
type input "[PERSON_NAME]"
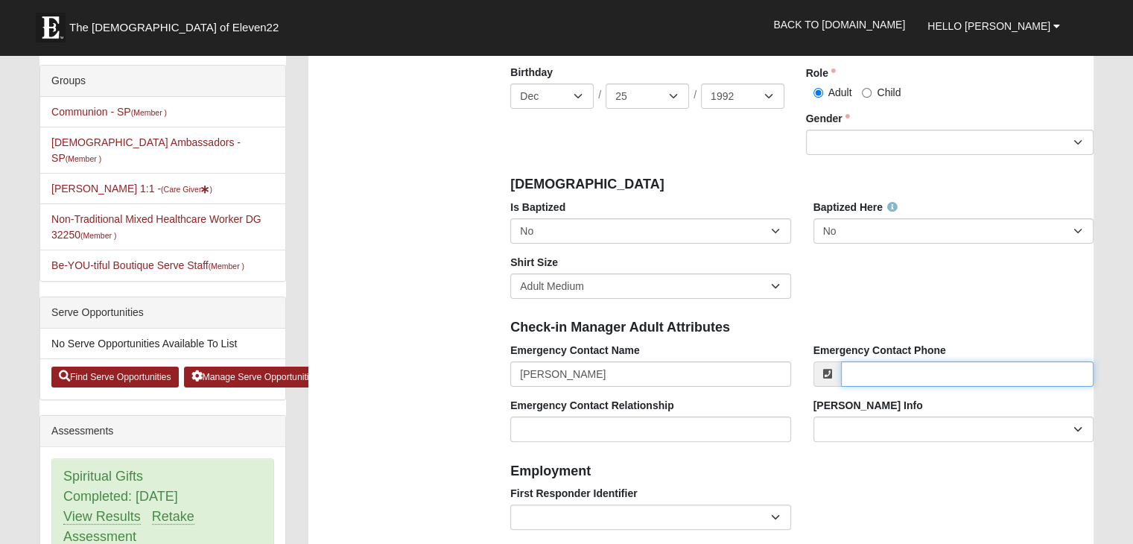
click at [908, 379] on input "Emergency Contact Phone" at bounding box center [967, 373] width 253 height 25
type input "[PHONE_NUMBER]"
type input "[PERSON_NAME][EMAIL_ADDRESS][PERSON_NAME][DOMAIN_NAME]"
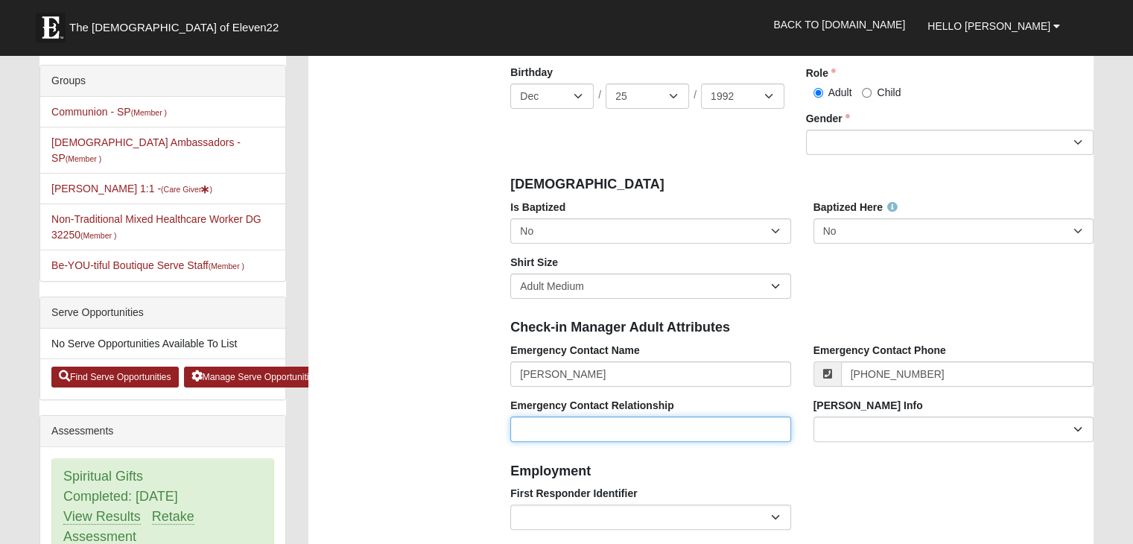
click at [660, 422] on input "Emergency Contact Relationship" at bounding box center [650, 428] width 280 height 25
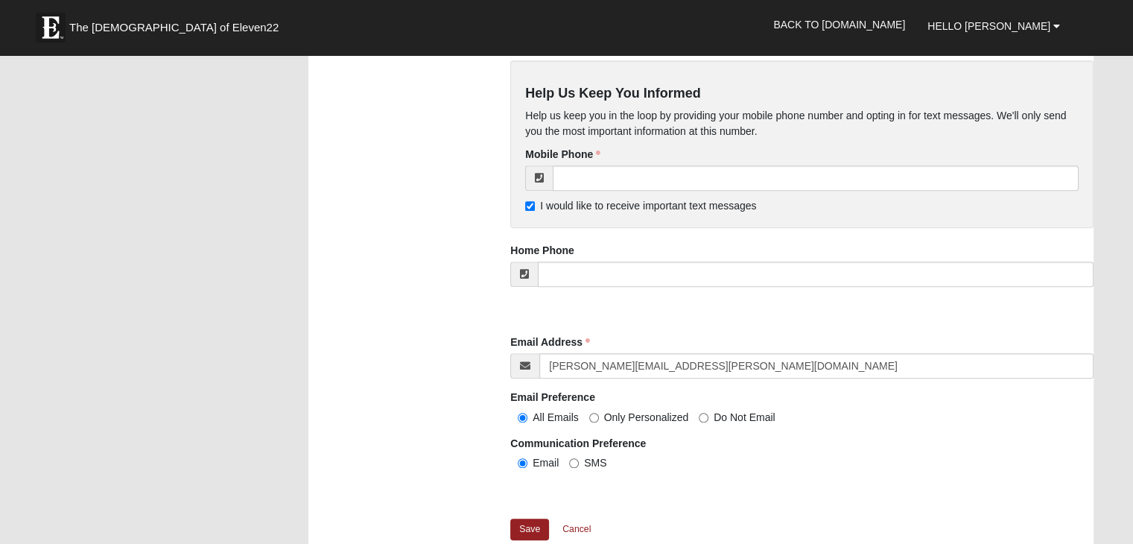
scroll to position [1286, 0]
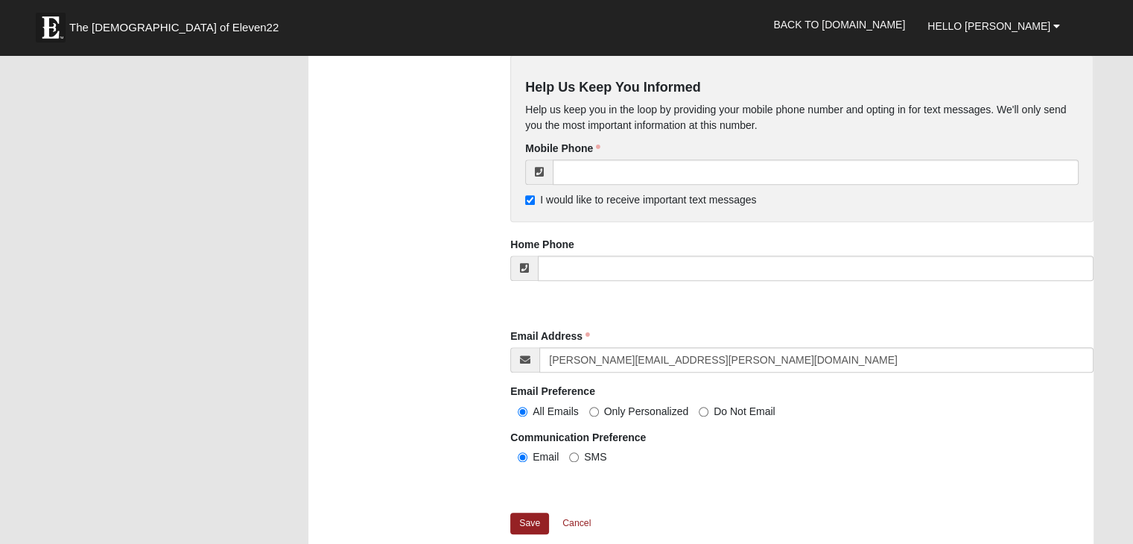
type input "Wife"
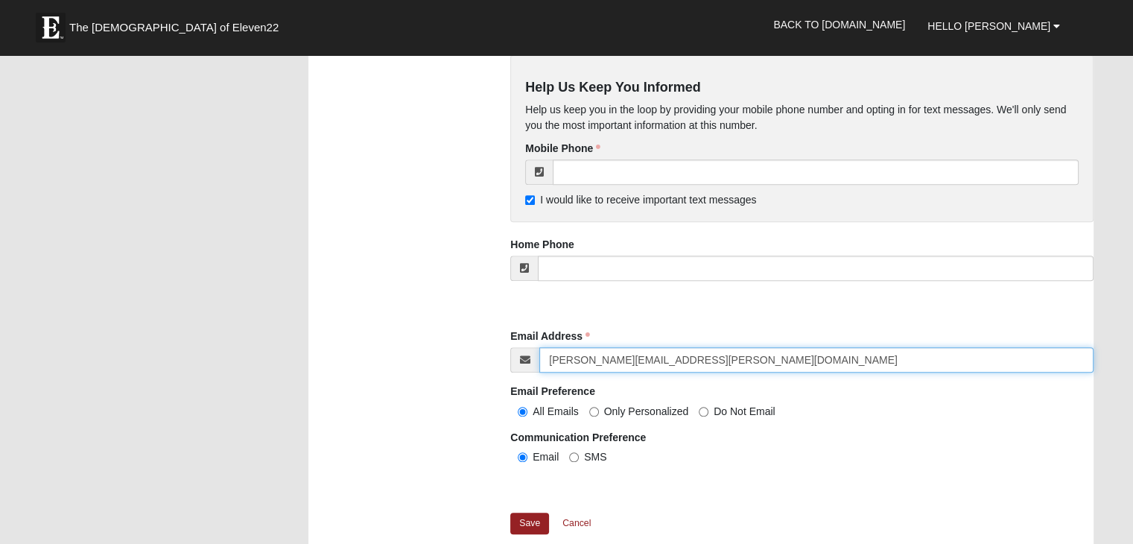
click at [839, 358] on input "[PERSON_NAME][EMAIL_ADDRESS][PERSON_NAME][DOMAIN_NAME]" at bounding box center [816, 359] width 554 height 25
type input "r"
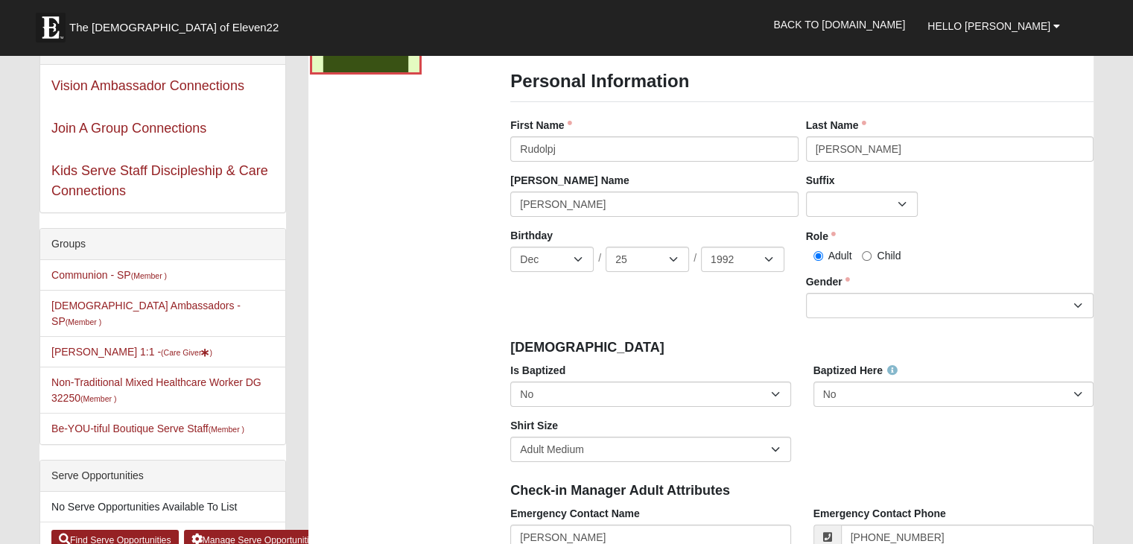
scroll to position [107, 0]
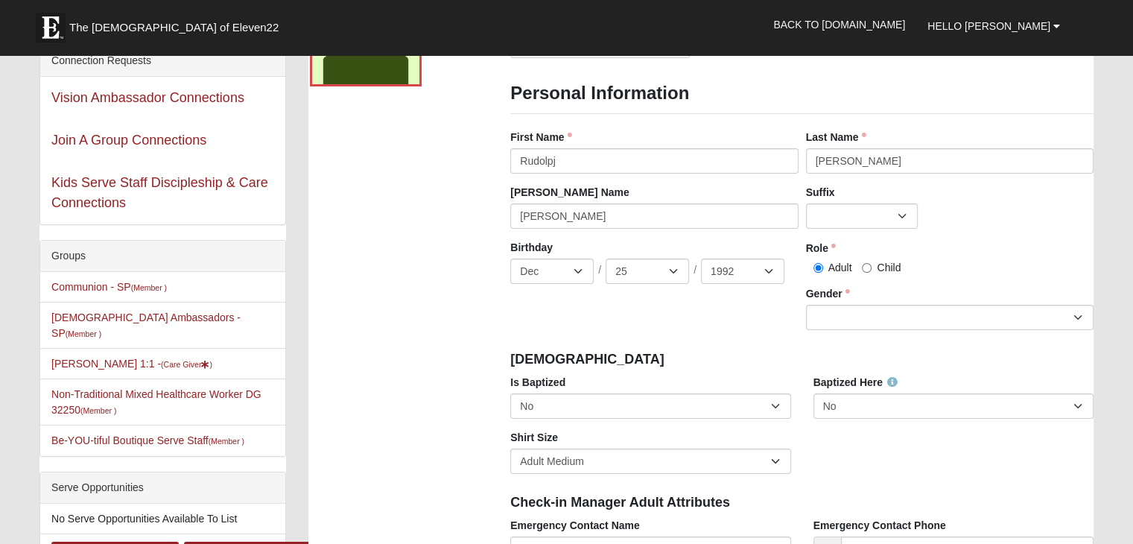
type input "rudolphlwells@gmail.com"
click at [642, 154] on input "Rudolpj" at bounding box center [654, 160] width 288 height 25
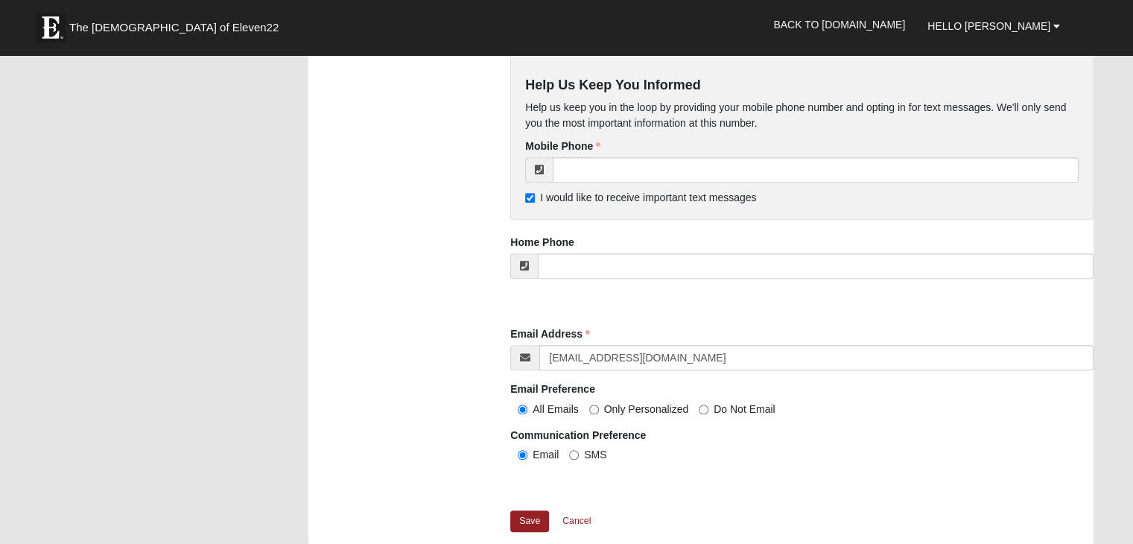
scroll to position [1282, 0]
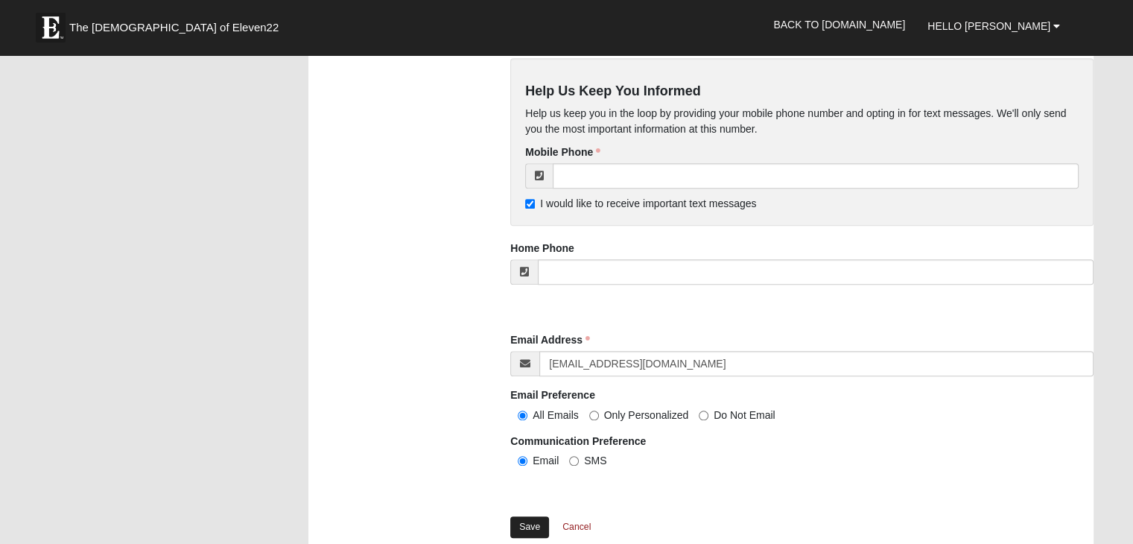
type input "Rudolph"
click at [520, 521] on link "Save" at bounding box center [529, 527] width 39 height 22
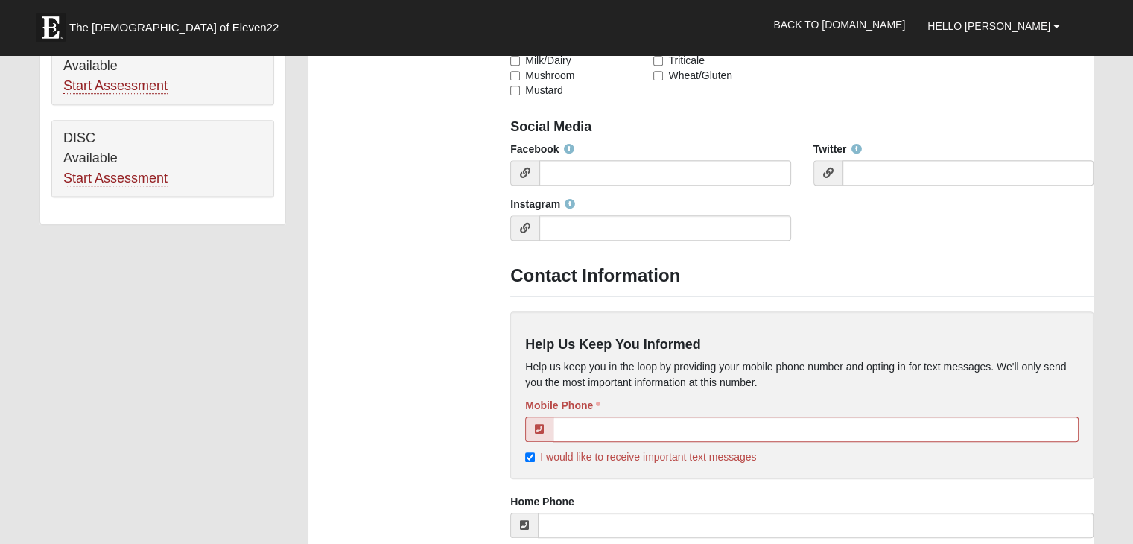
scroll to position [1117, 0]
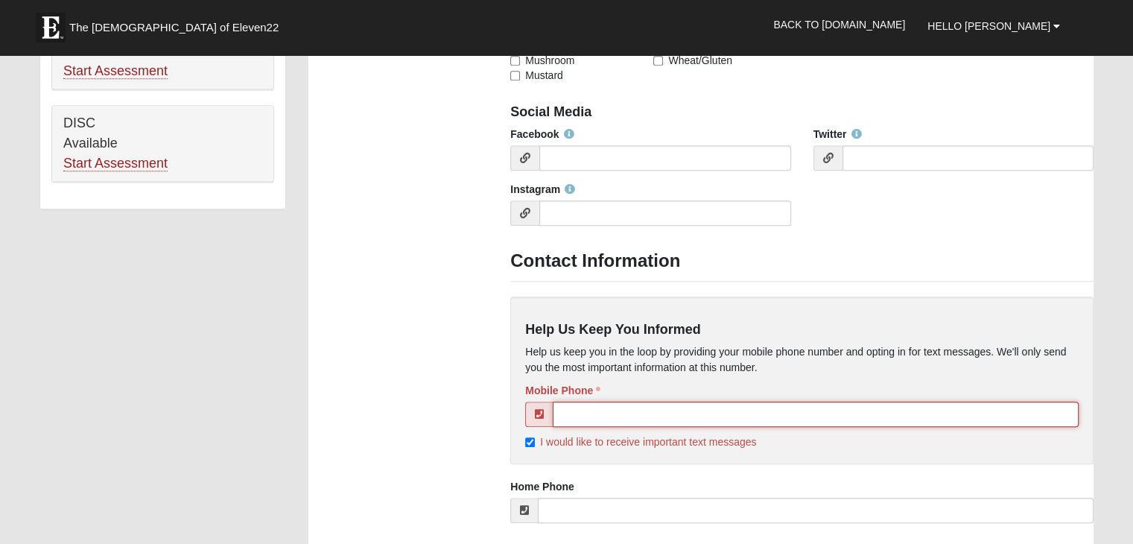
click at [830, 411] on input "tel" at bounding box center [816, 414] width 526 height 25
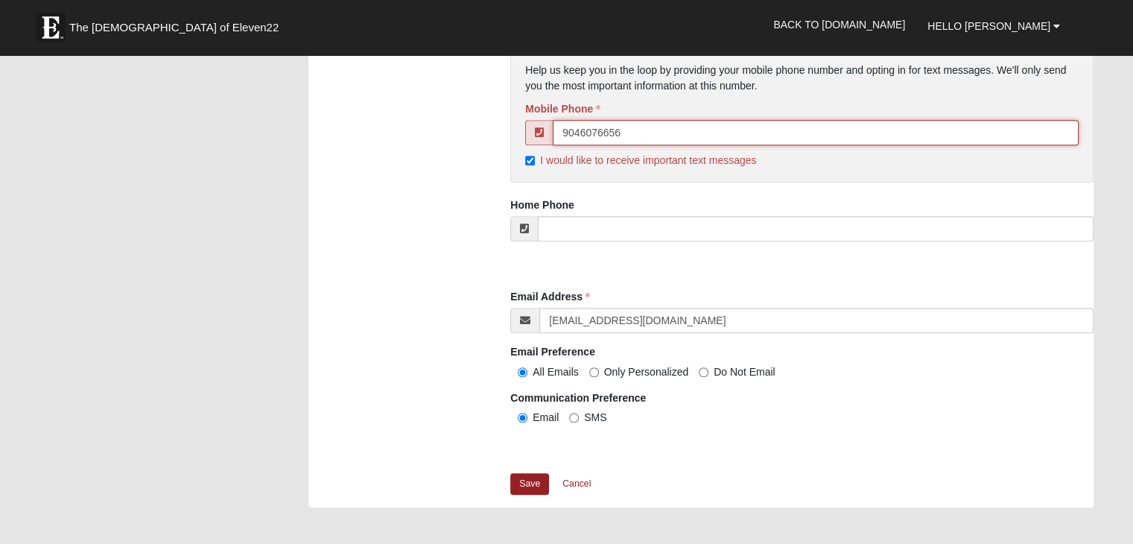
scroll to position [1448, 0]
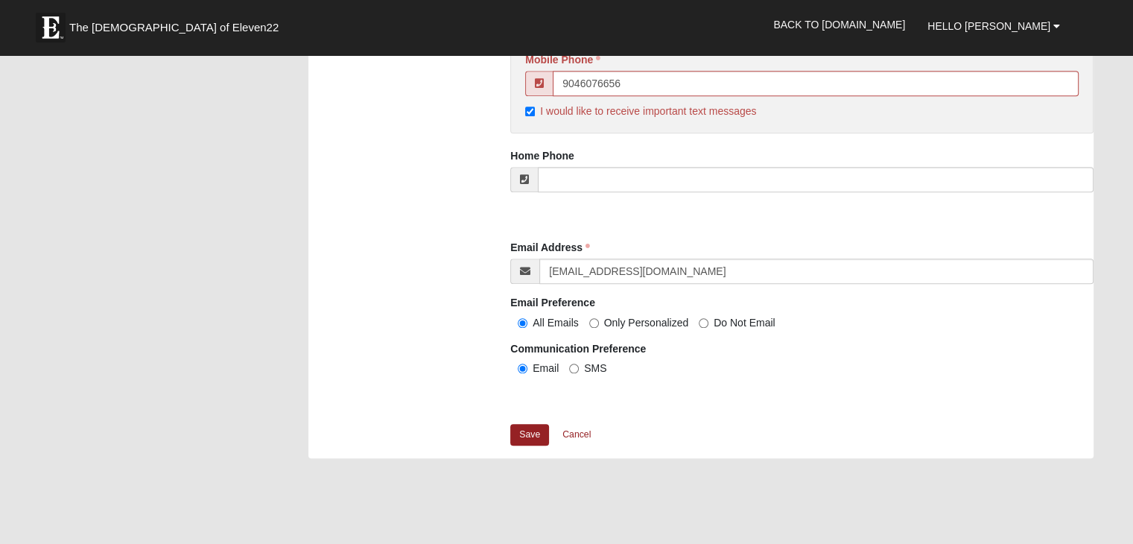
type input "(904) 607-6656"
click at [516, 430] on link "Save" at bounding box center [529, 435] width 39 height 22
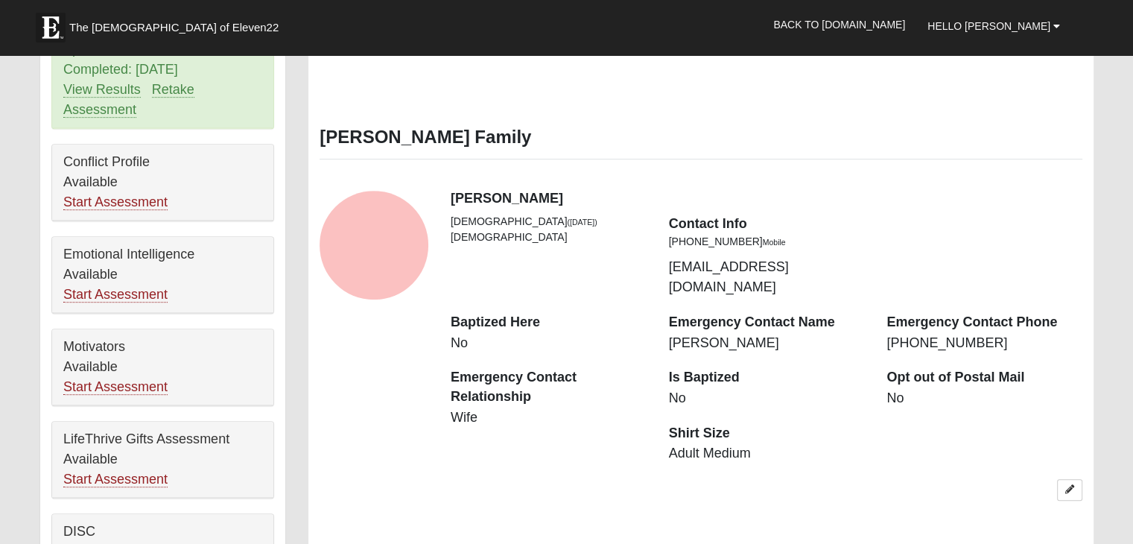
scroll to position [738, 0]
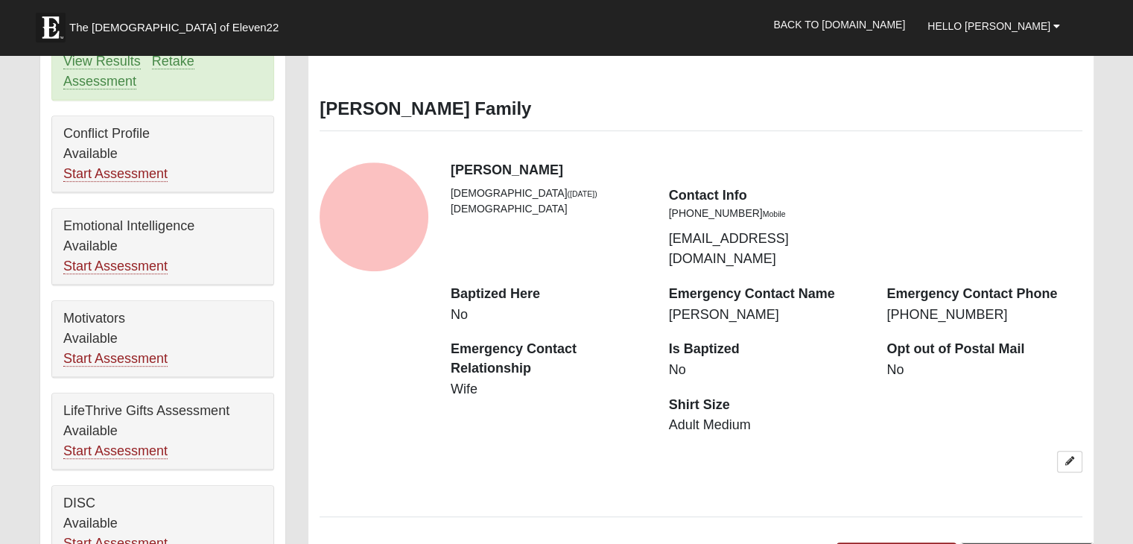
click at [1006, 542] on link "Request Additional Changes" at bounding box center [1026, 553] width 133 height 22
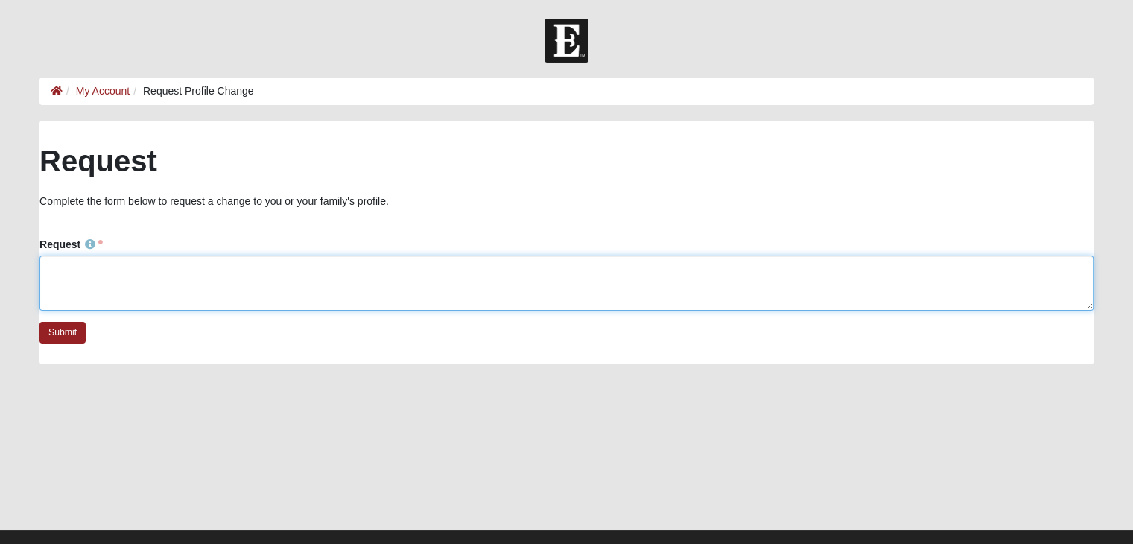
click at [852, 287] on textarea "Request" at bounding box center [566, 283] width 1054 height 55
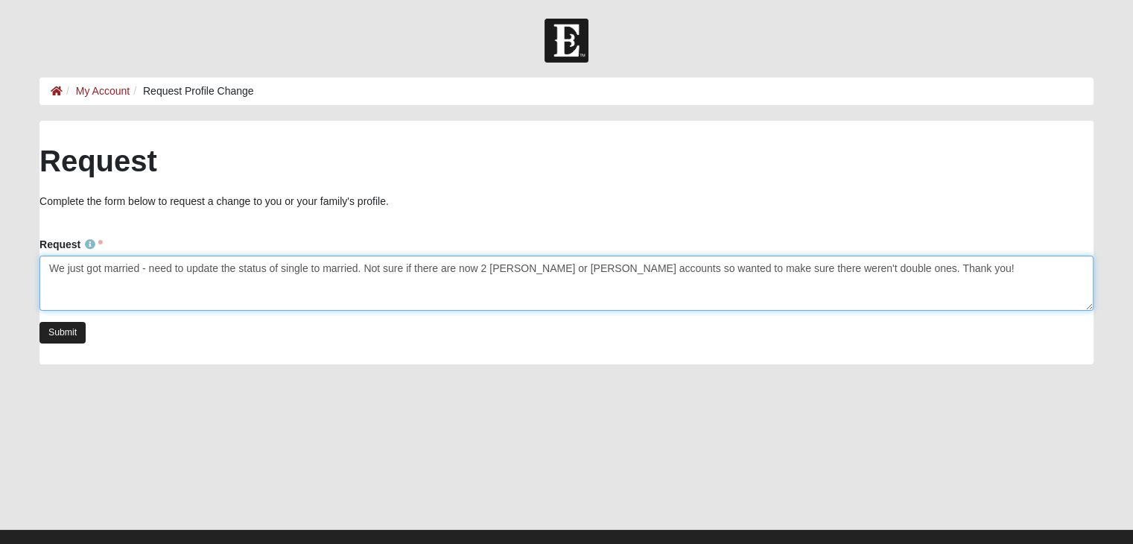
type textarea "We just got married - need to update the status of single to married. Not sure …"
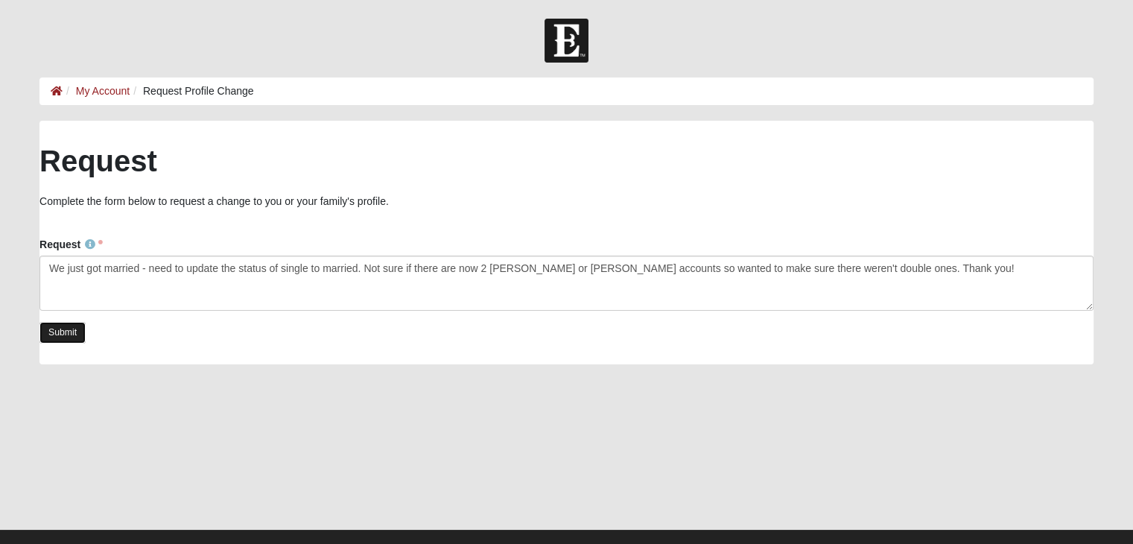
click at [72, 329] on link "Submit" at bounding box center [62, 333] width 46 height 22
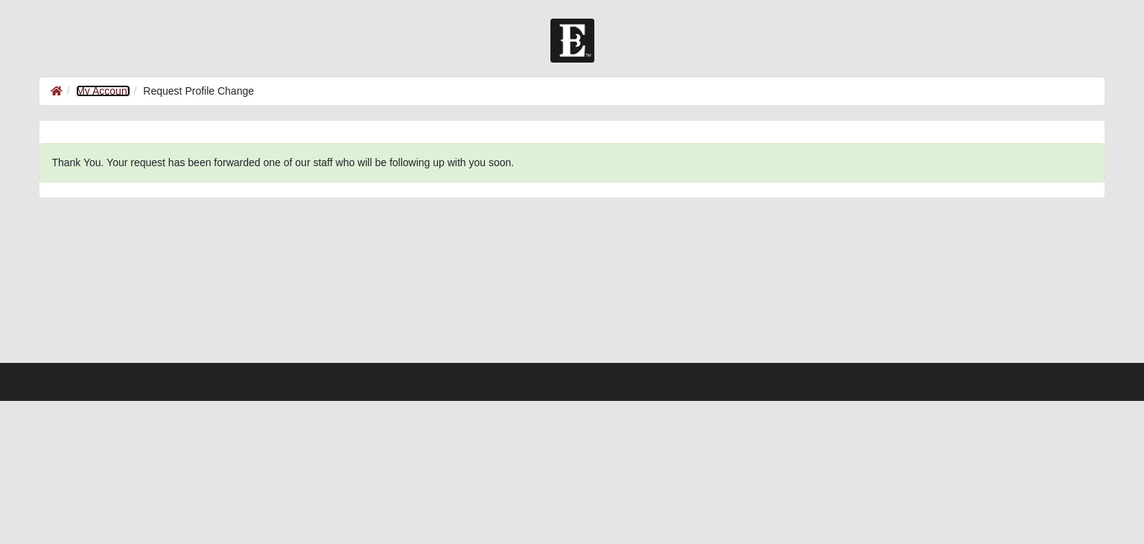
click at [105, 85] on link "My Account" at bounding box center [103, 91] width 54 height 12
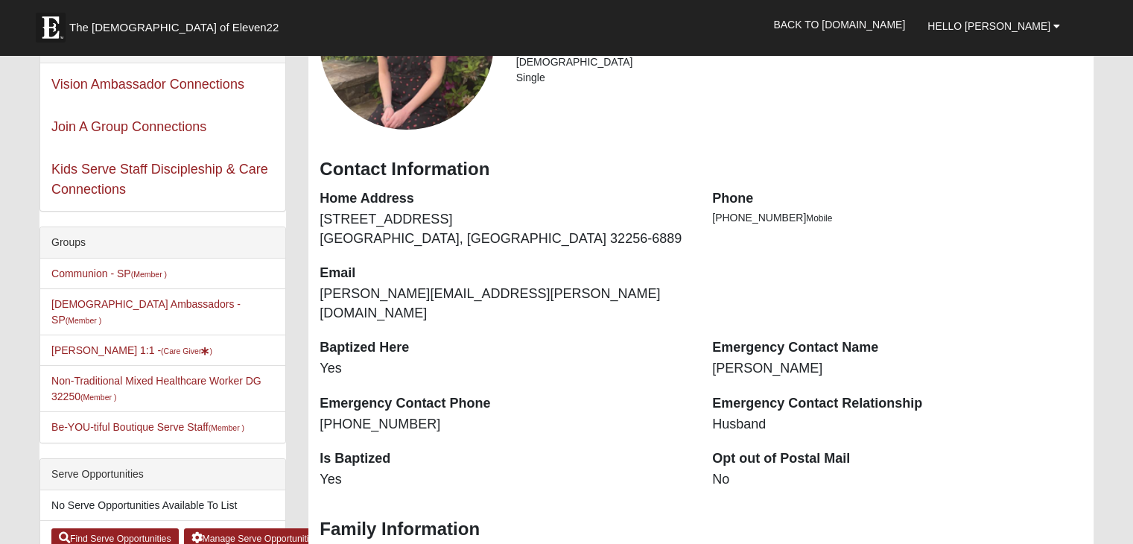
scroll to position [107, 0]
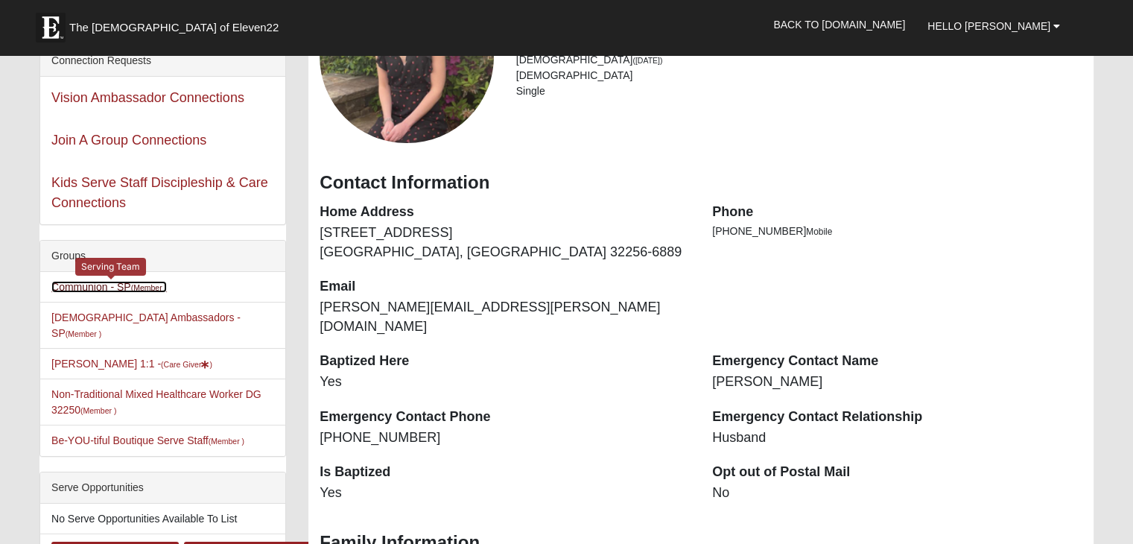
click at [152, 288] on small "(Member )" at bounding box center [149, 287] width 36 height 9
